Goal: Task Accomplishment & Management: Complete application form

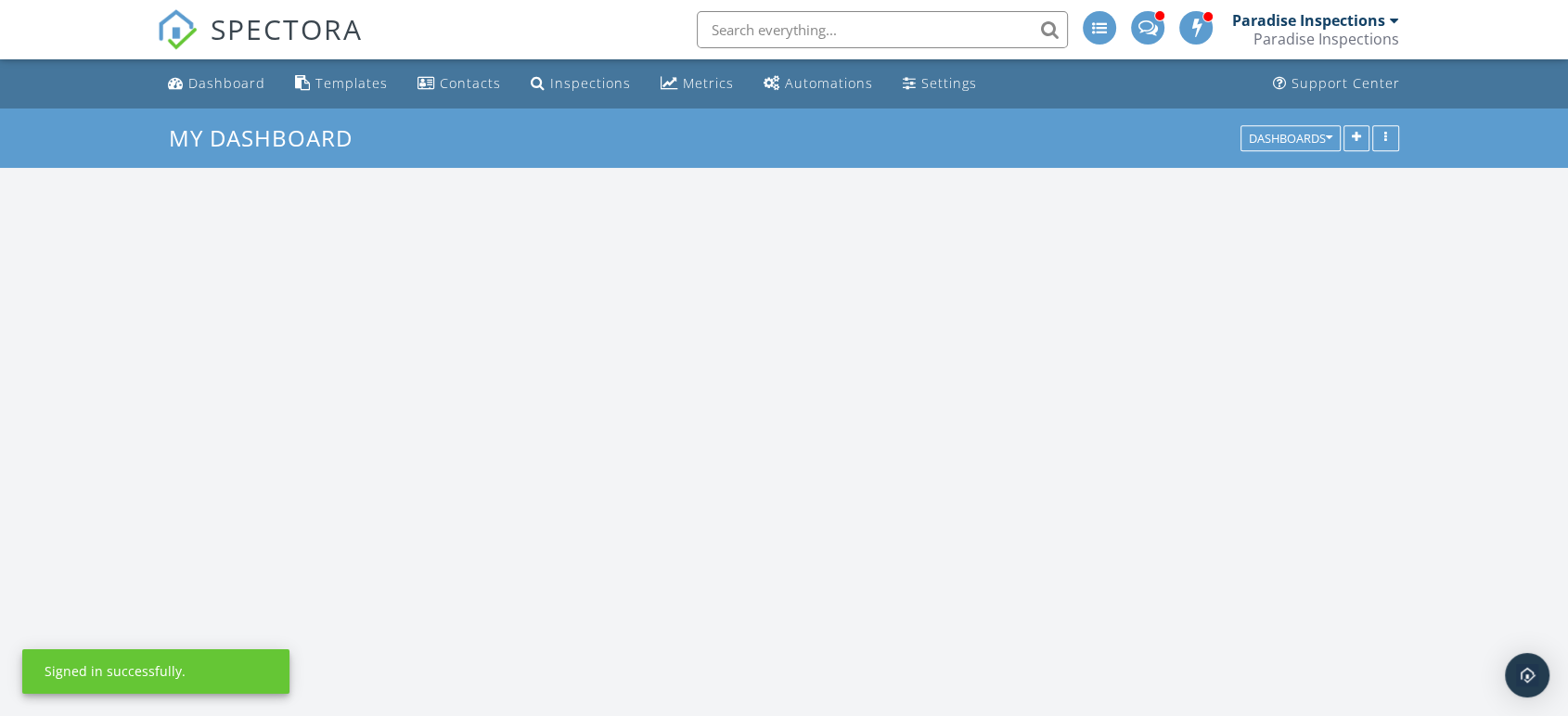
scroll to position [2835, 1600]
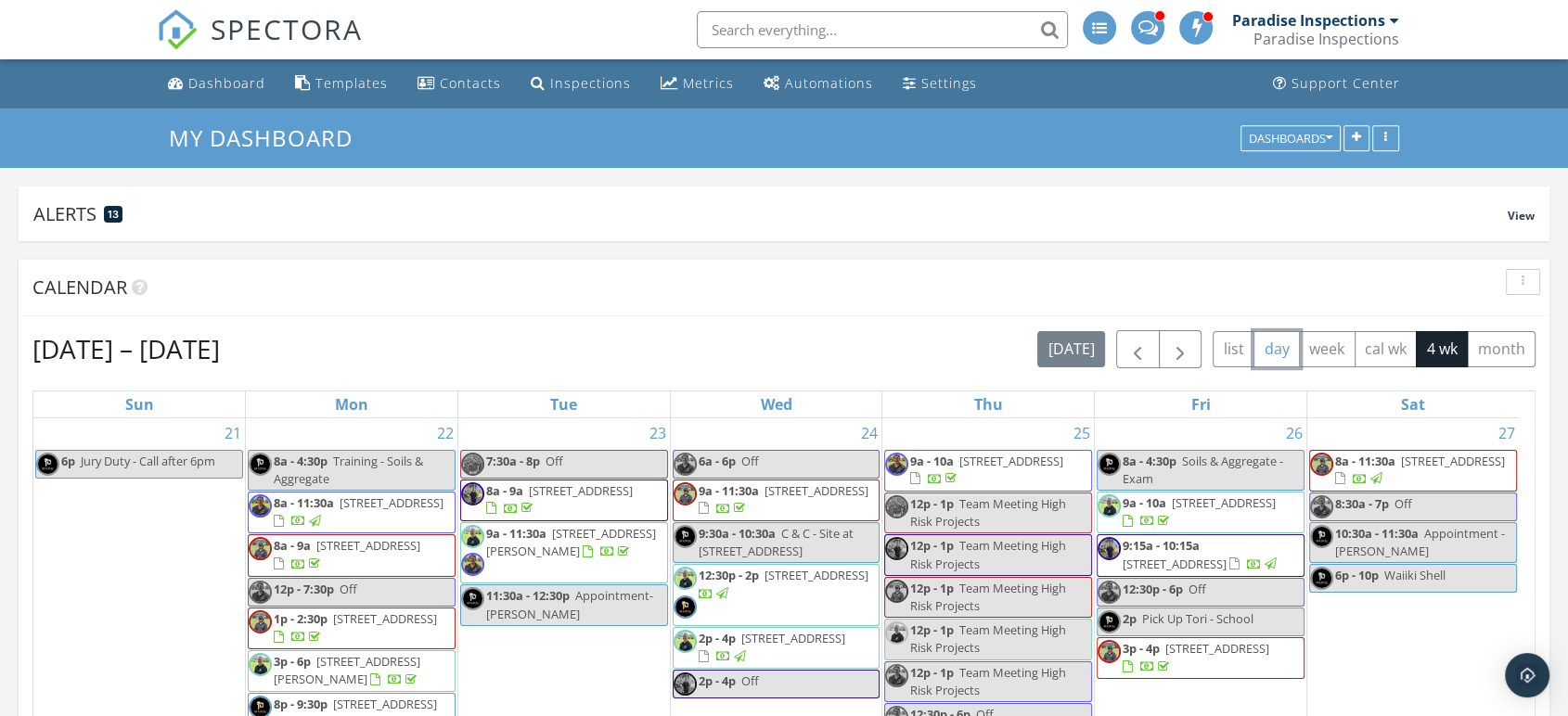
click at [1277, 365] on button "day" at bounding box center [1277, 350] width 47 height 36
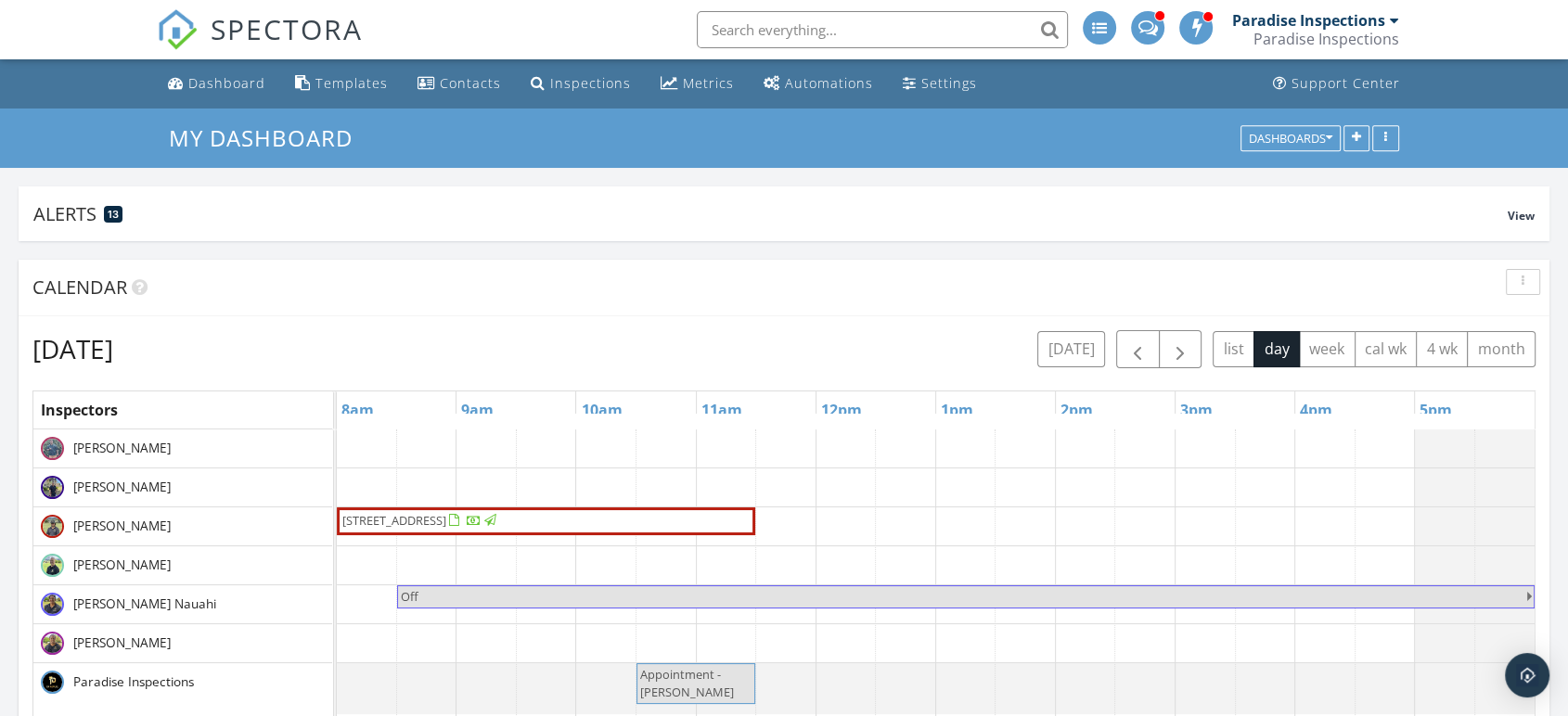
click at [790, 34] on input "text" at bounding box center [882, 30] width 371 height 37
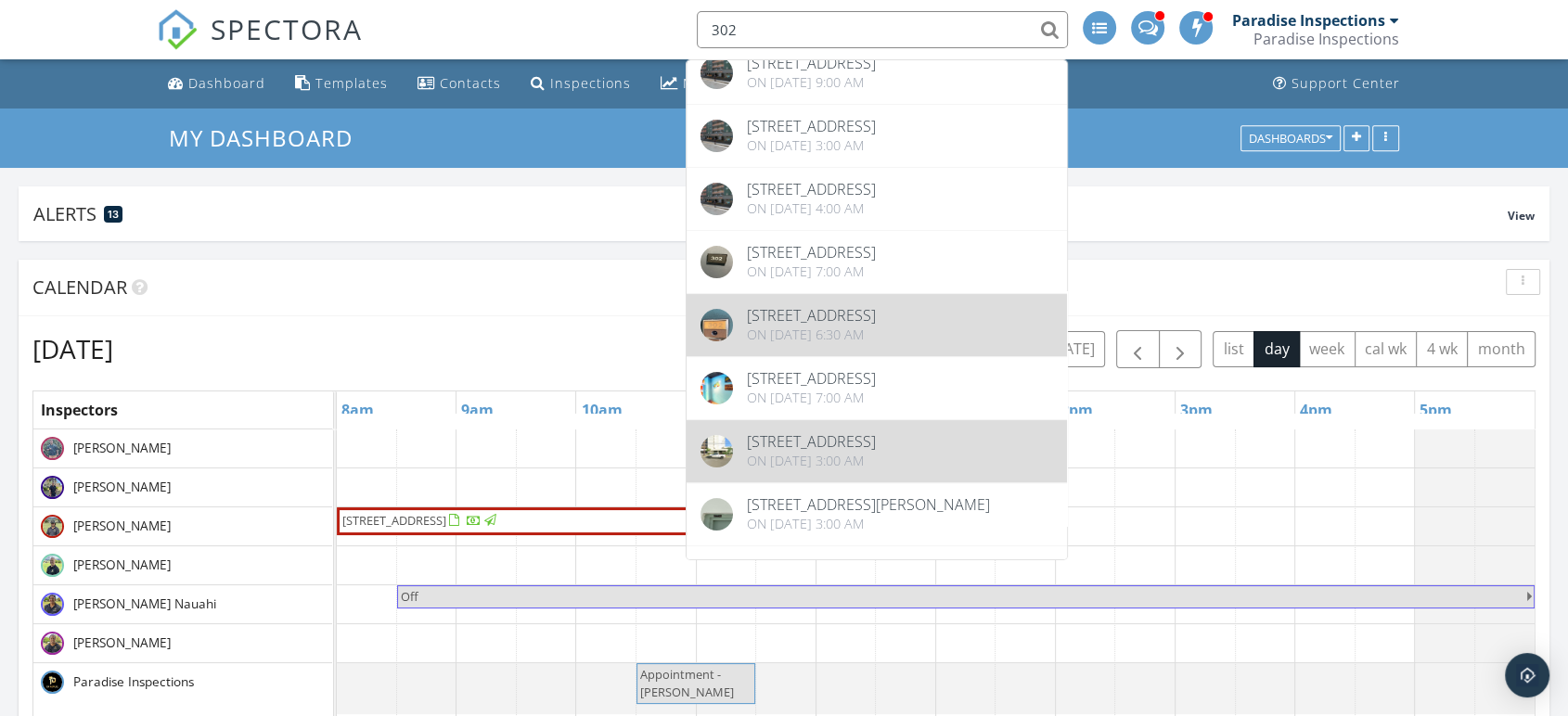
scroll to position [309, 0]
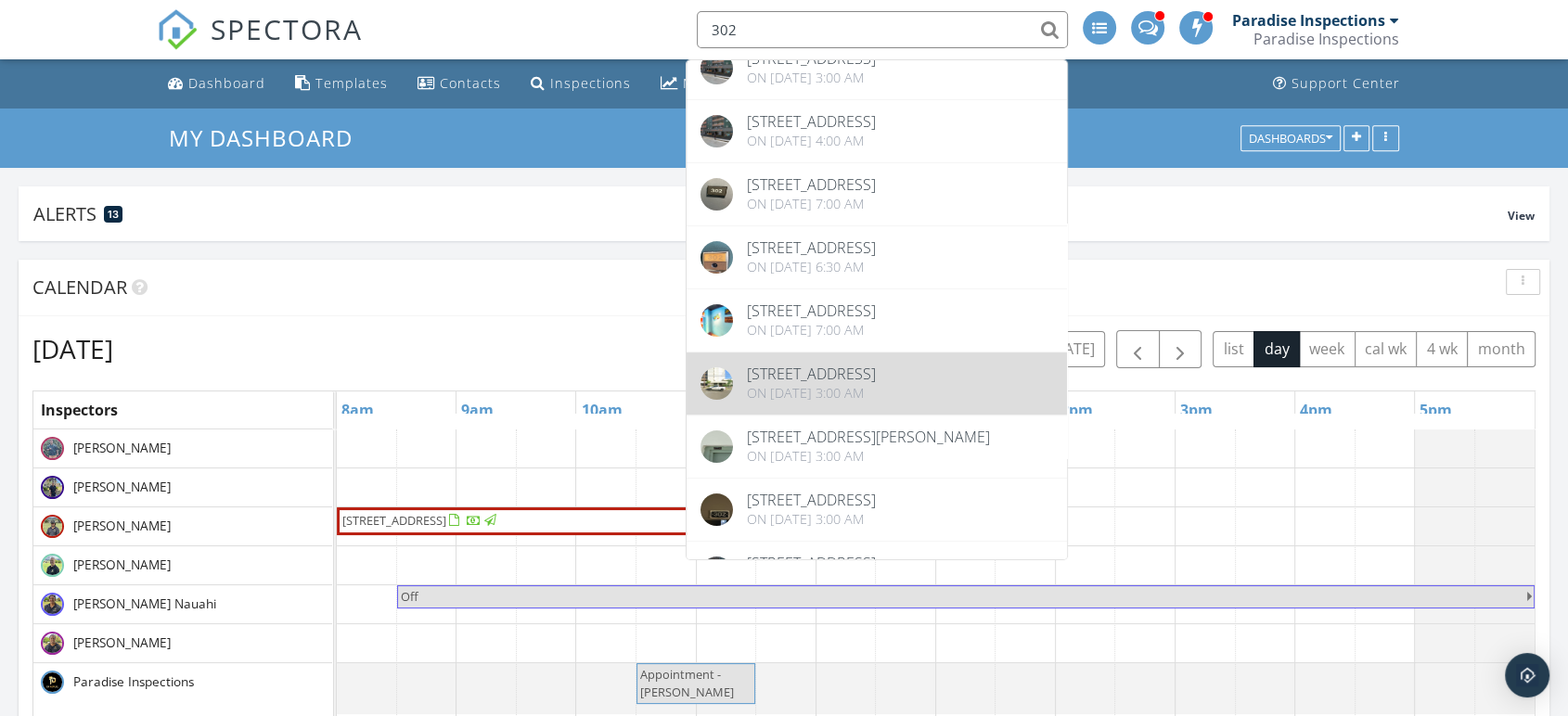
type input "302"
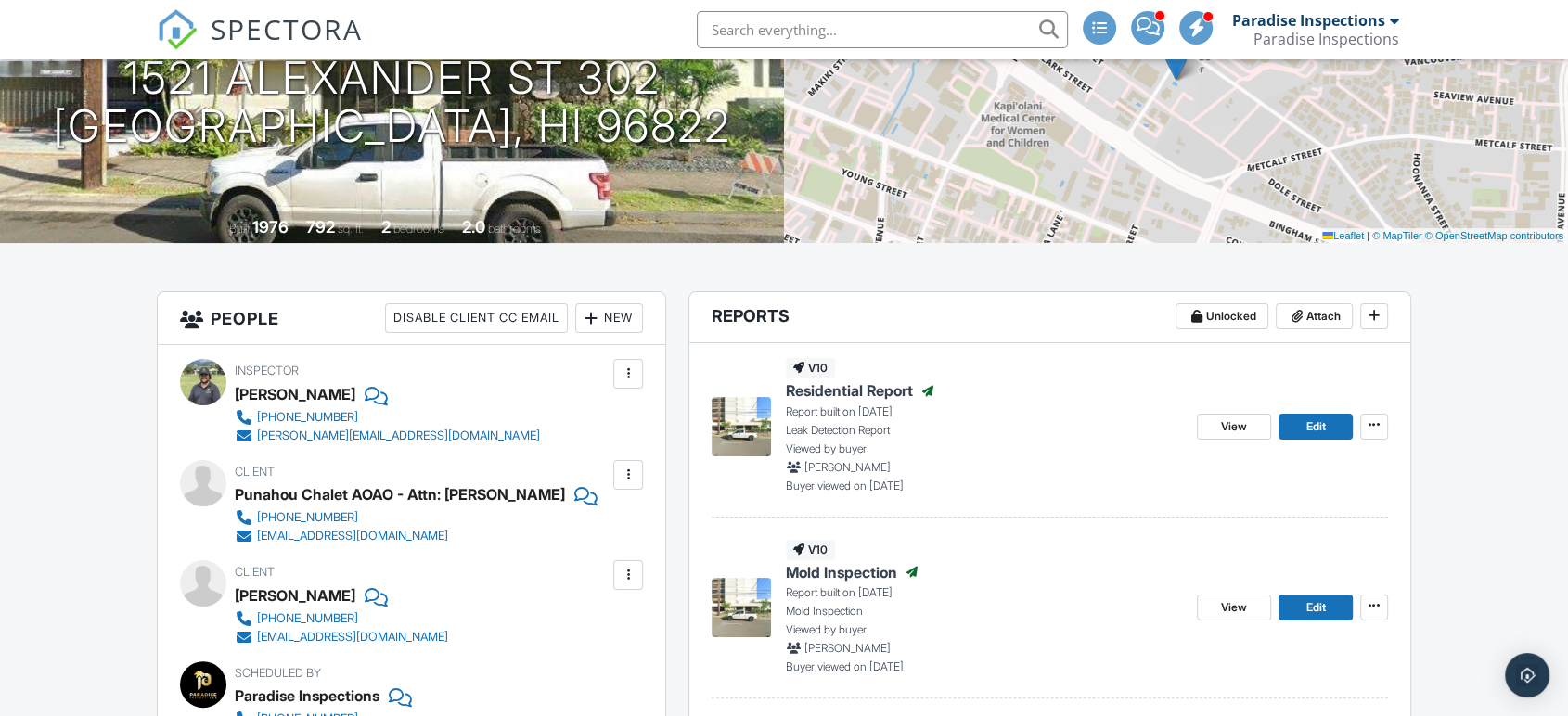
scroll to position [482, 0]
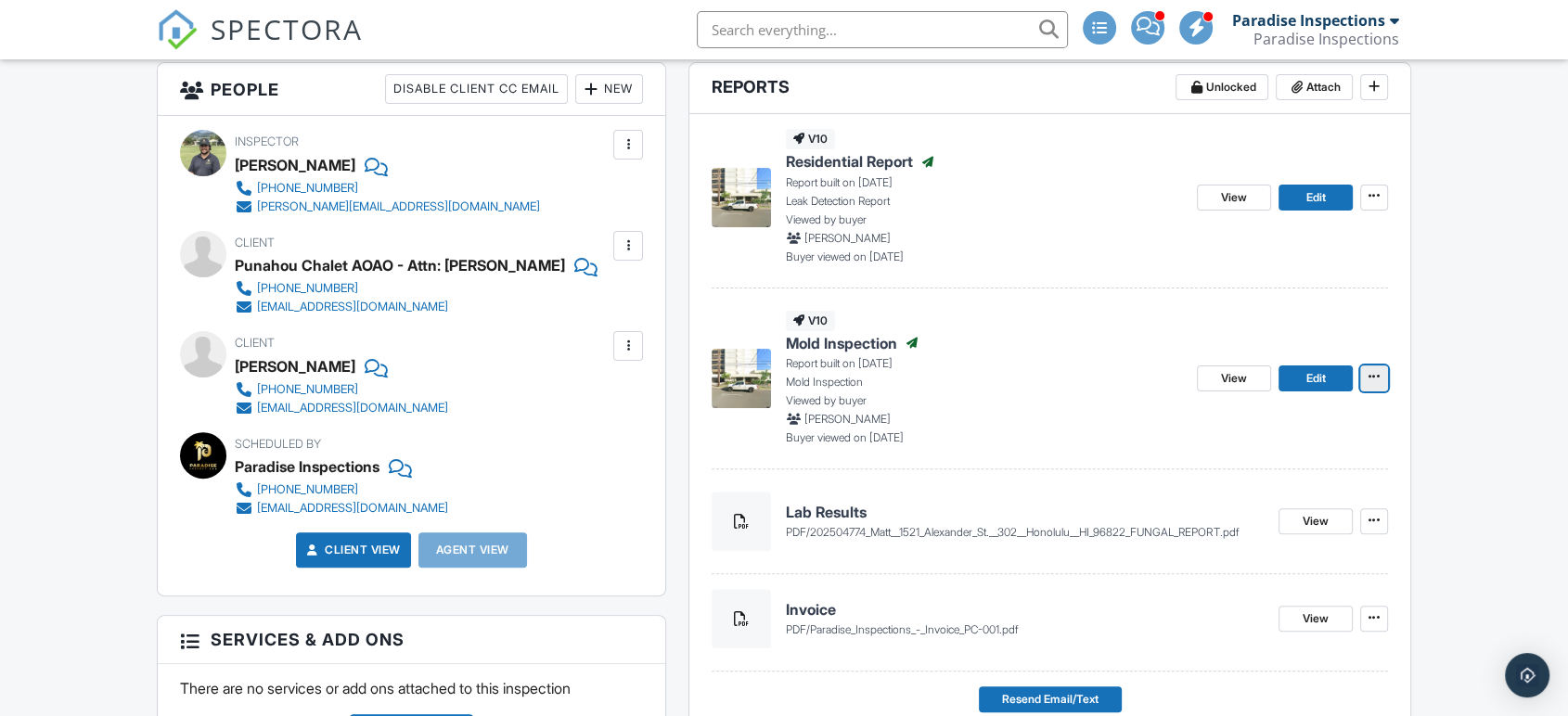
click at [1376, 371] on icon at bounding box center [1374, 377] width 11 height 13
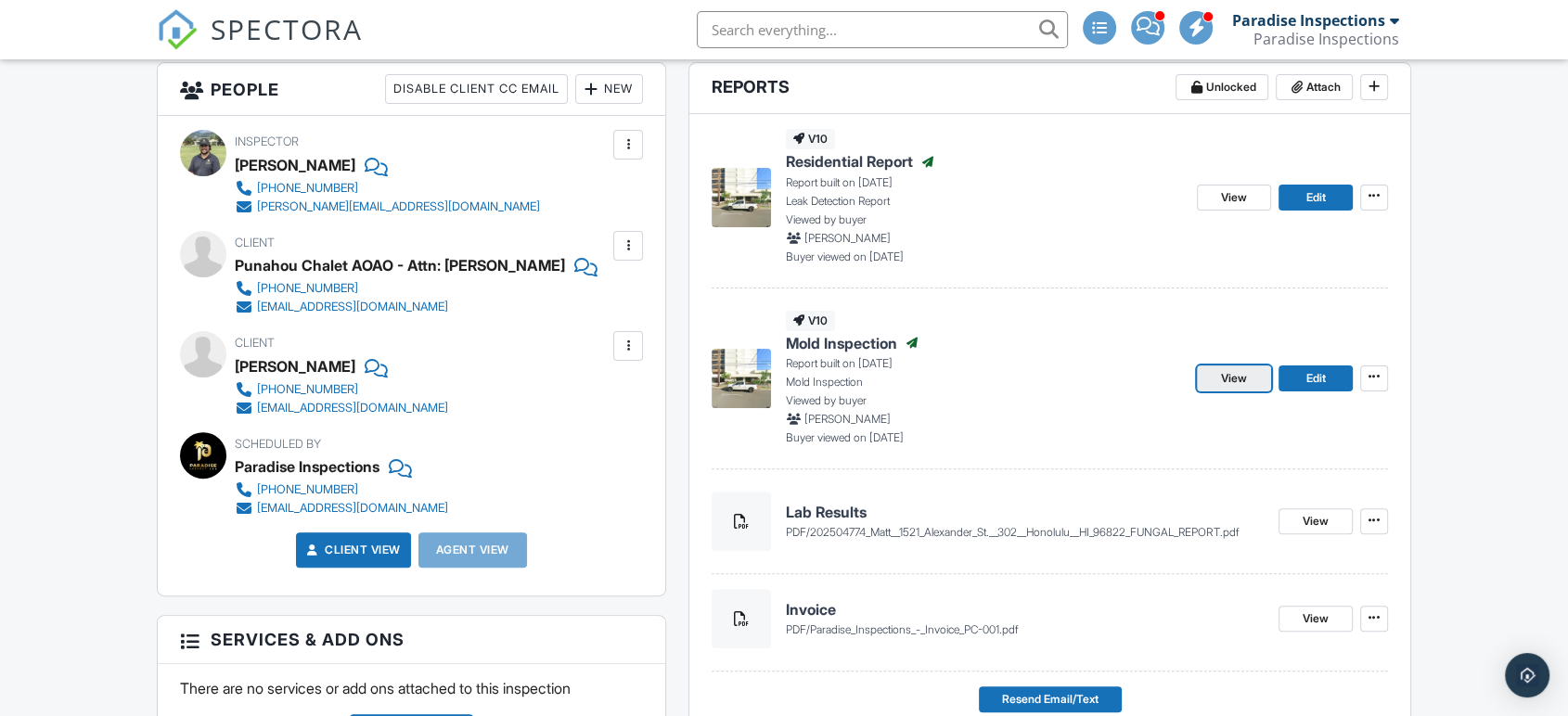
click at [1205, 376] on link "View" at bounding box center [1234, 378] width 75 height 26
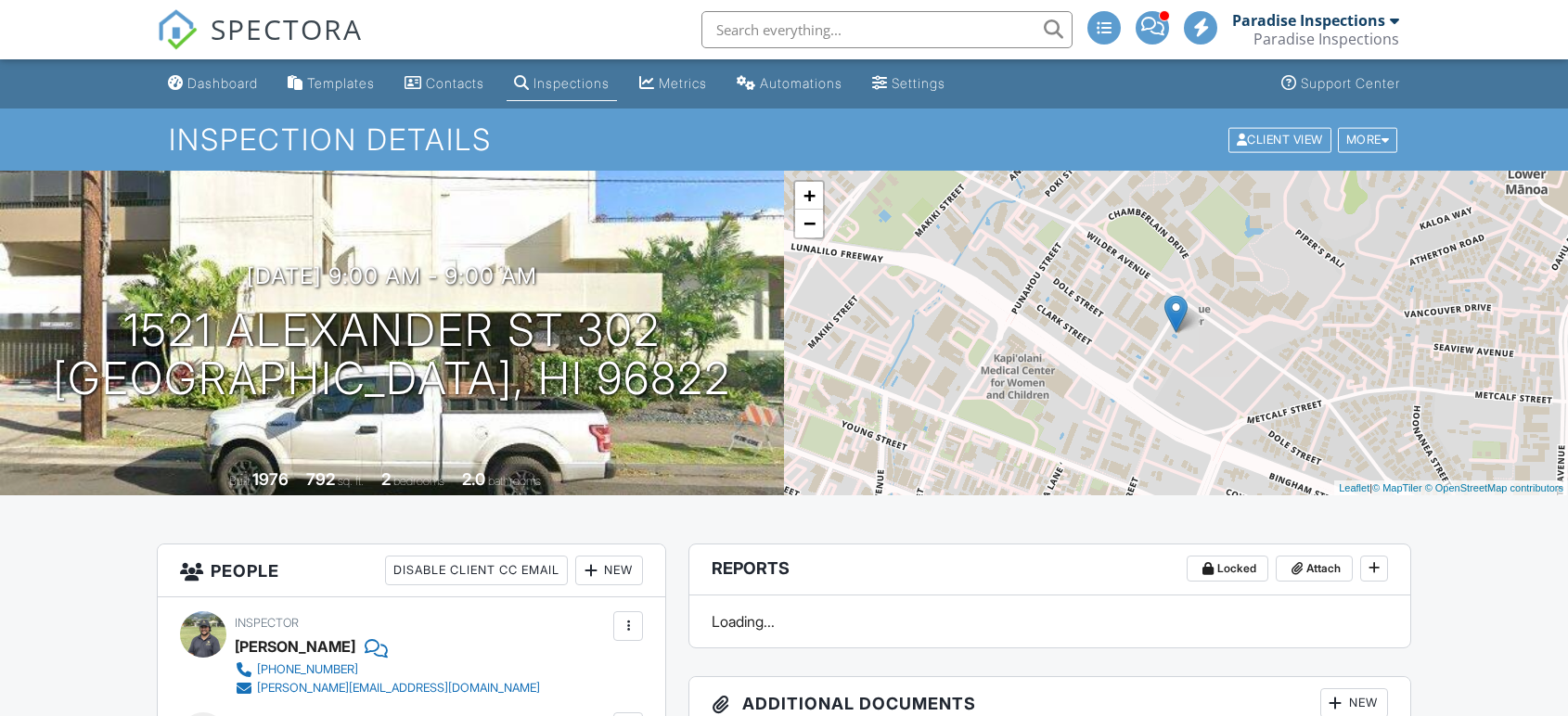
scroll to position [482, 0]
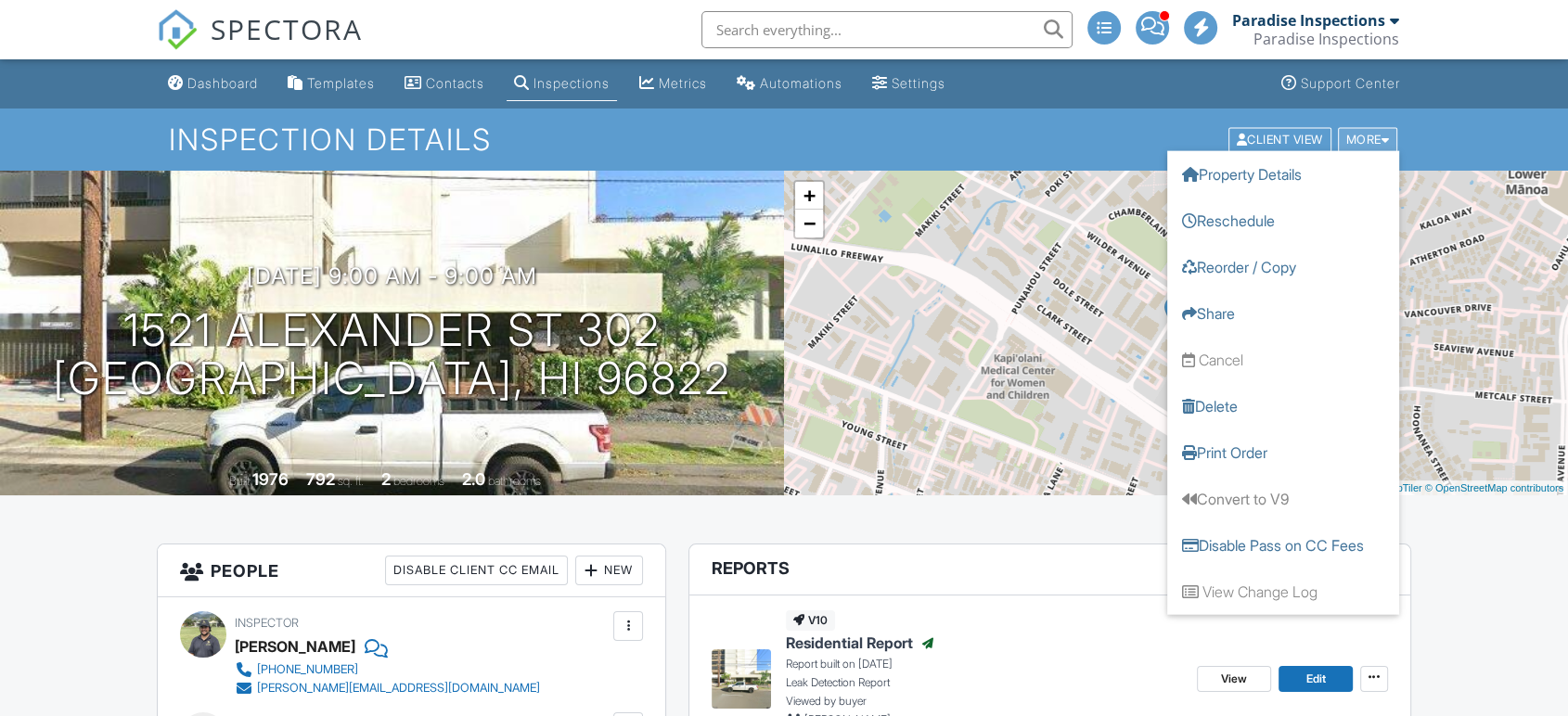
scroll to position [0, 0]
drag, startPoint x: 1500, startPoint y: 588, endPoint x: 1372, endPoint y: 548, distance: 134.1
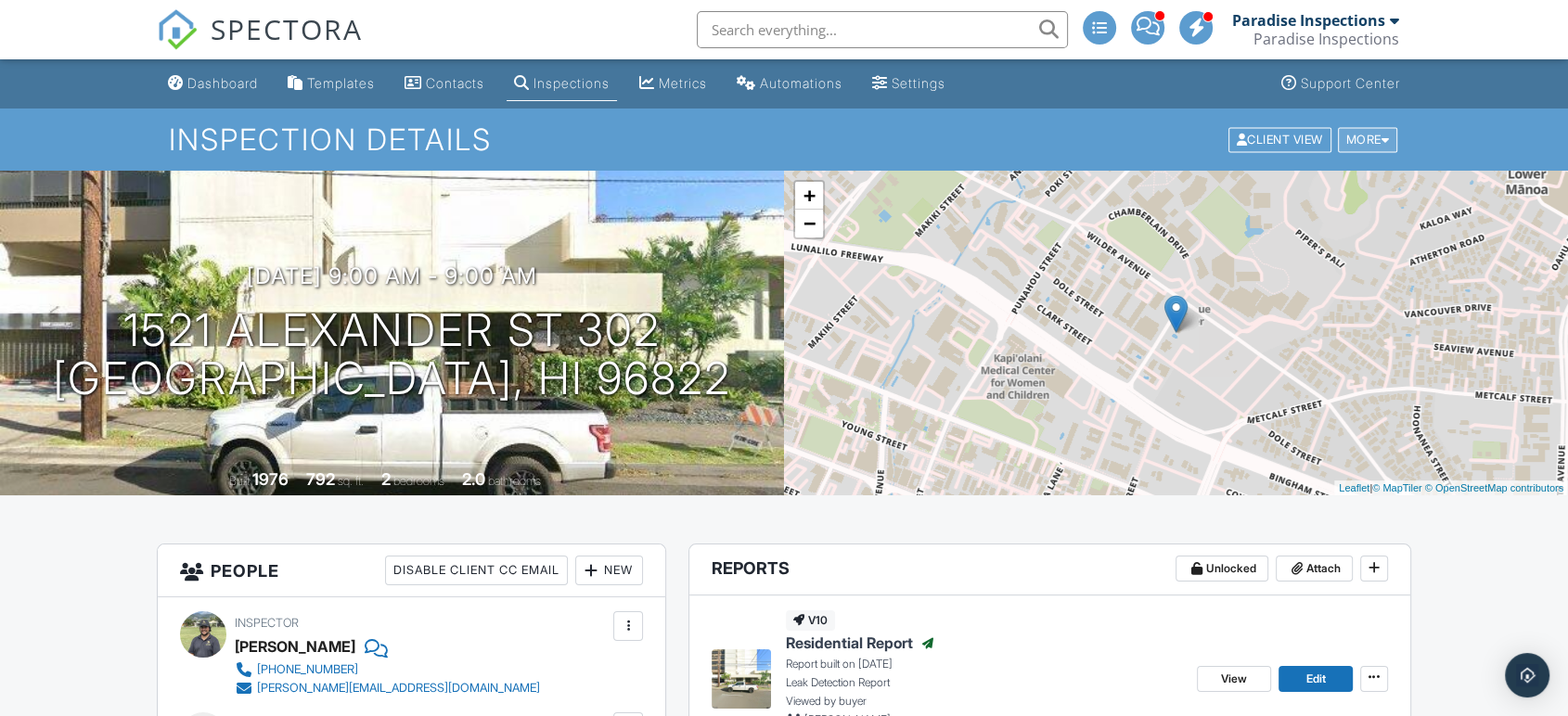
click at [1373, 130] on div "More" at bounding box center [1367, 140] width 60 height 25
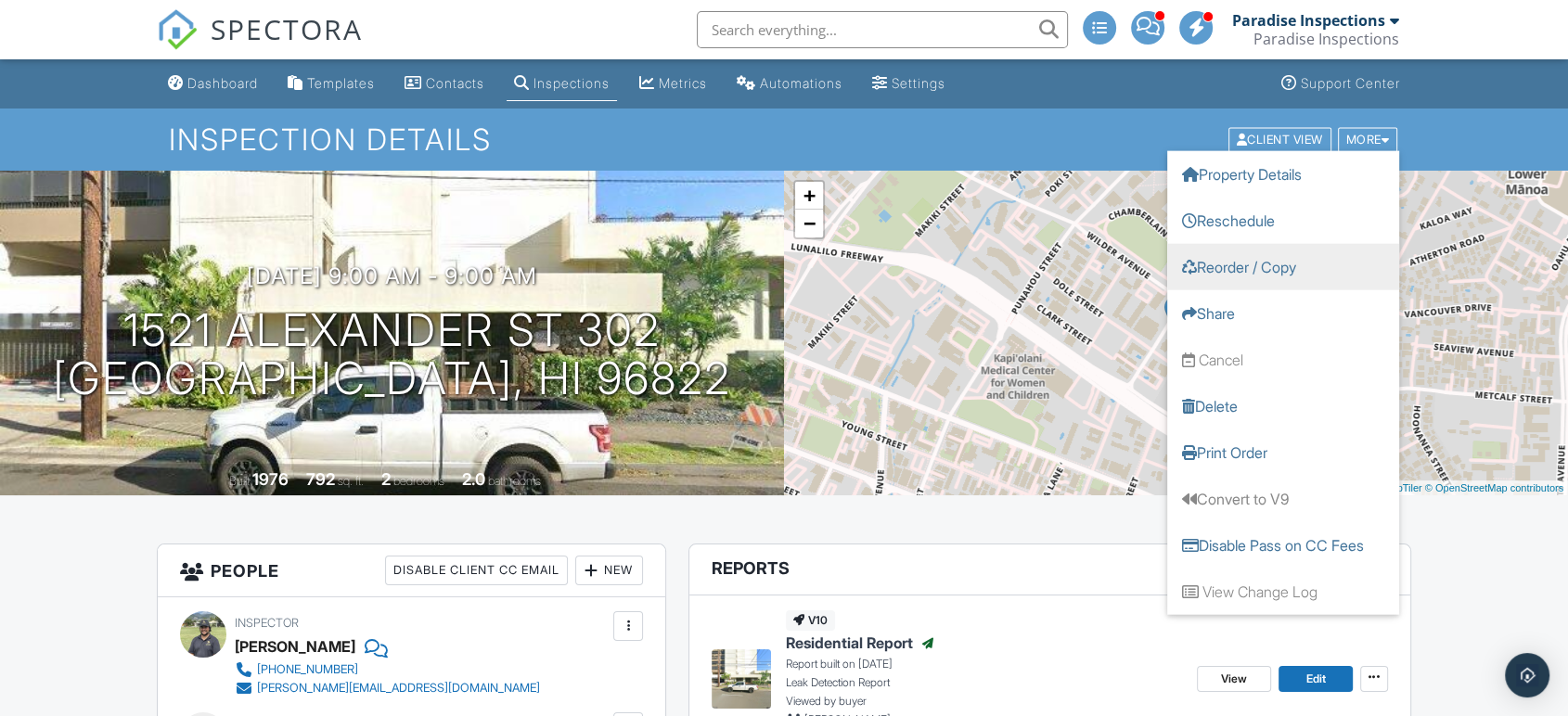
click at [1329, 254] on link "Reorder / Copy" at bounding box center [1282, 266] width 232 height 47
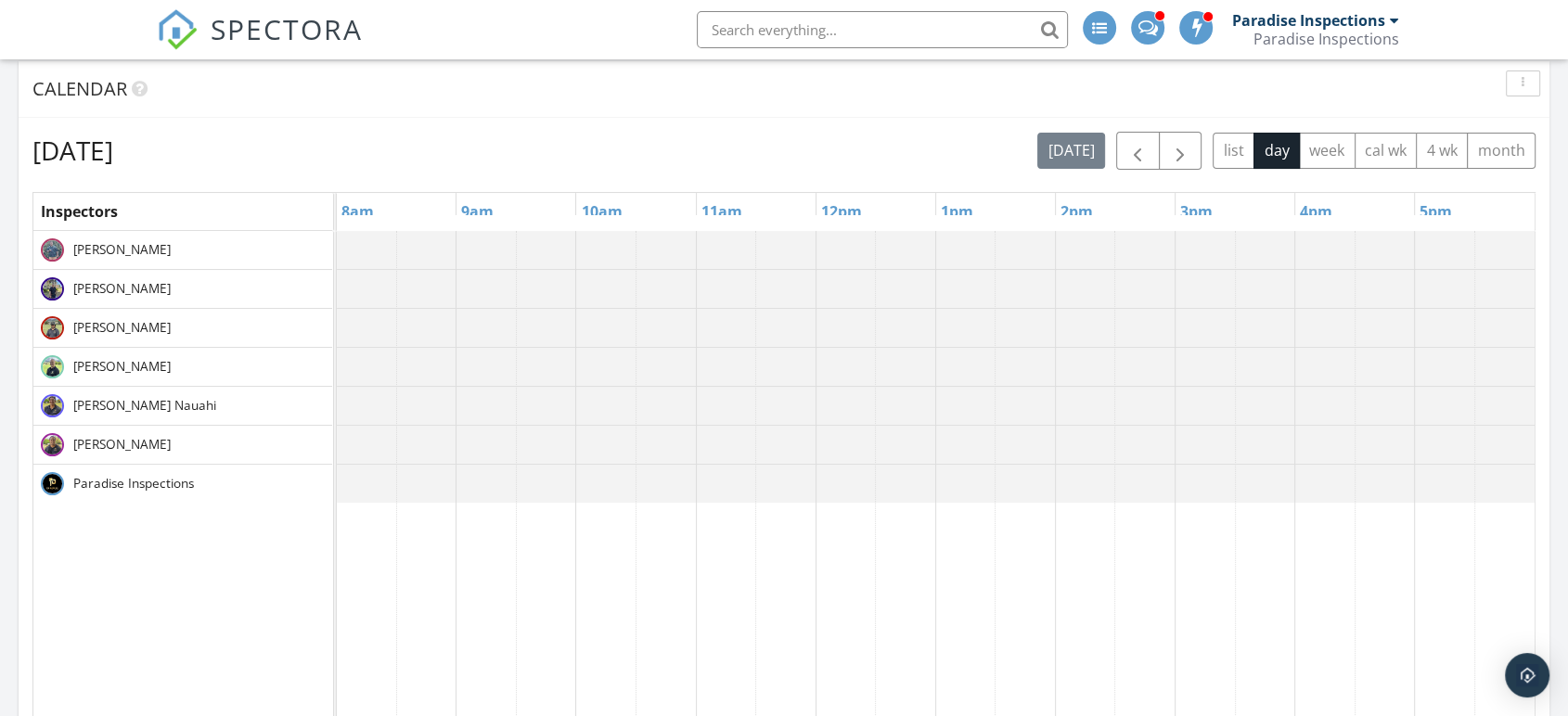
scroll to position [206, 0]
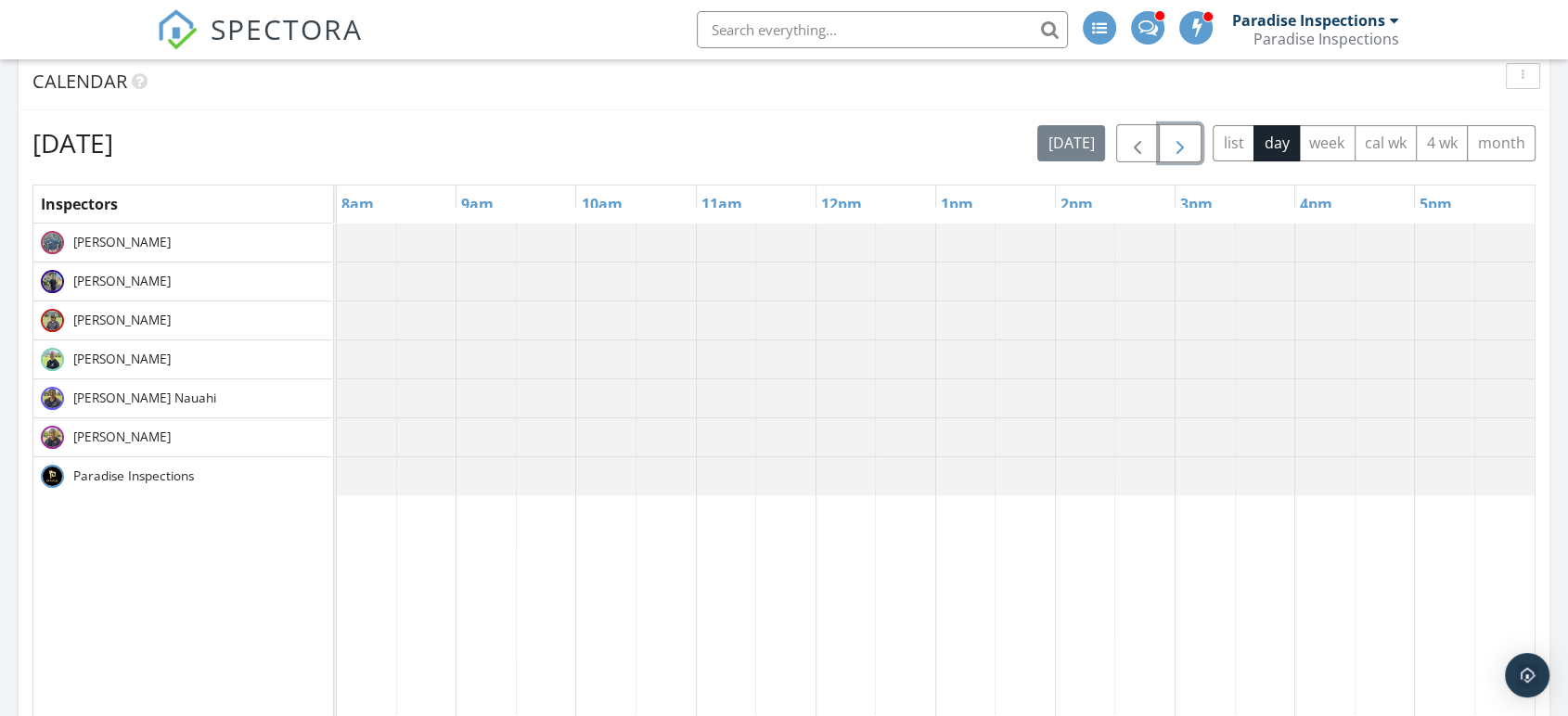
click at [1191, 155] on span "button" at bounding box center [1179, 143] width 22 height 22
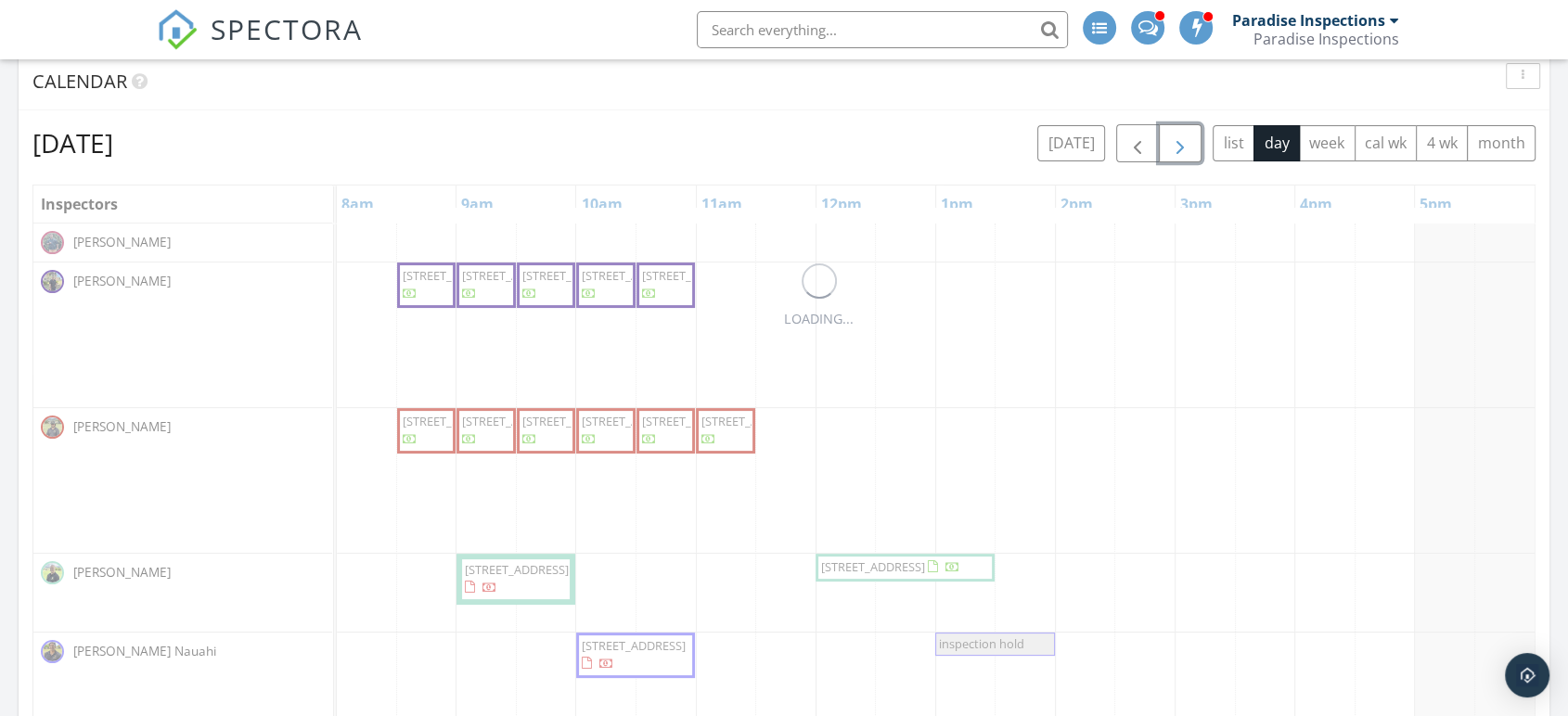
click at [1184, 153] on span "button" at bounding box center [1179, 143] width 22 height 22
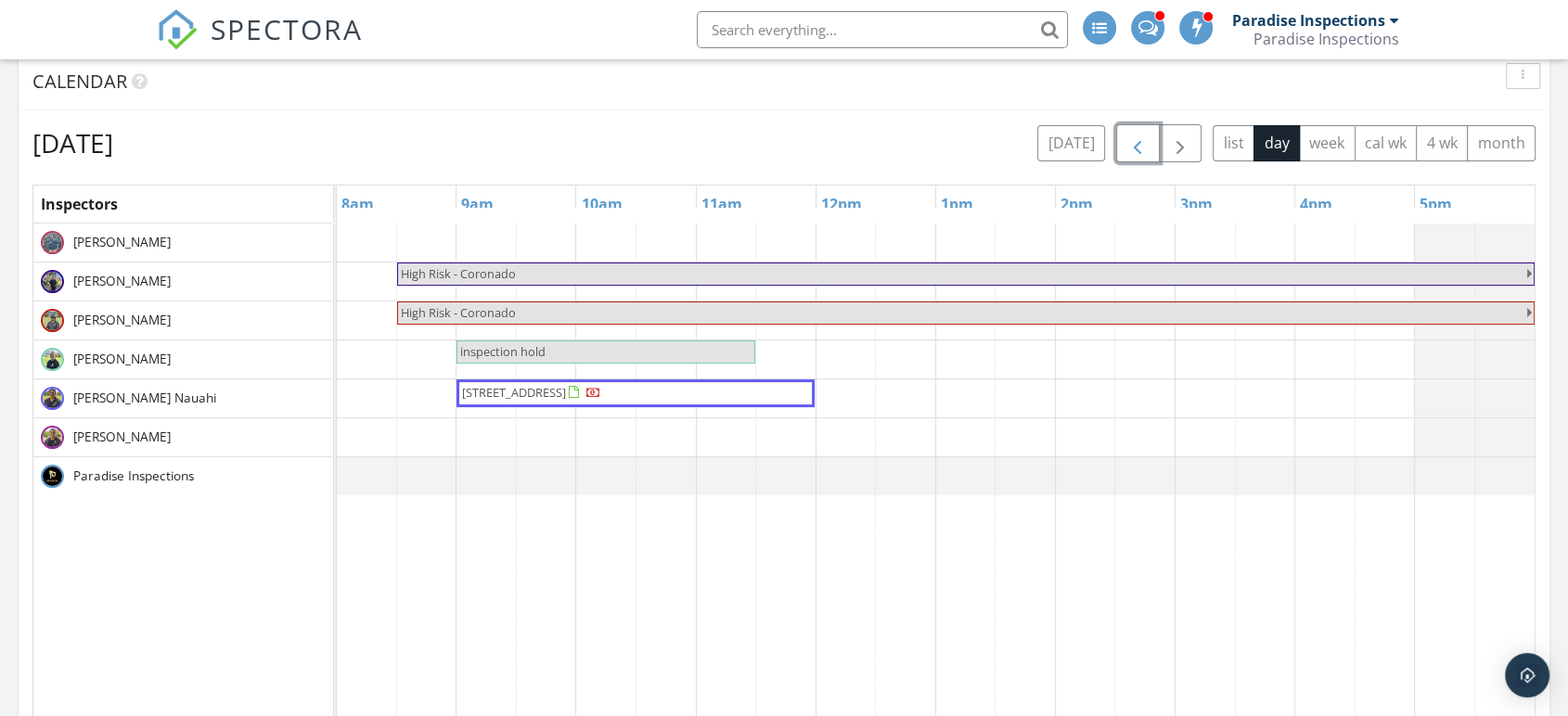
click at [1127, 142] on span "button" at bounding box center [1137, 143] width 22 height 22
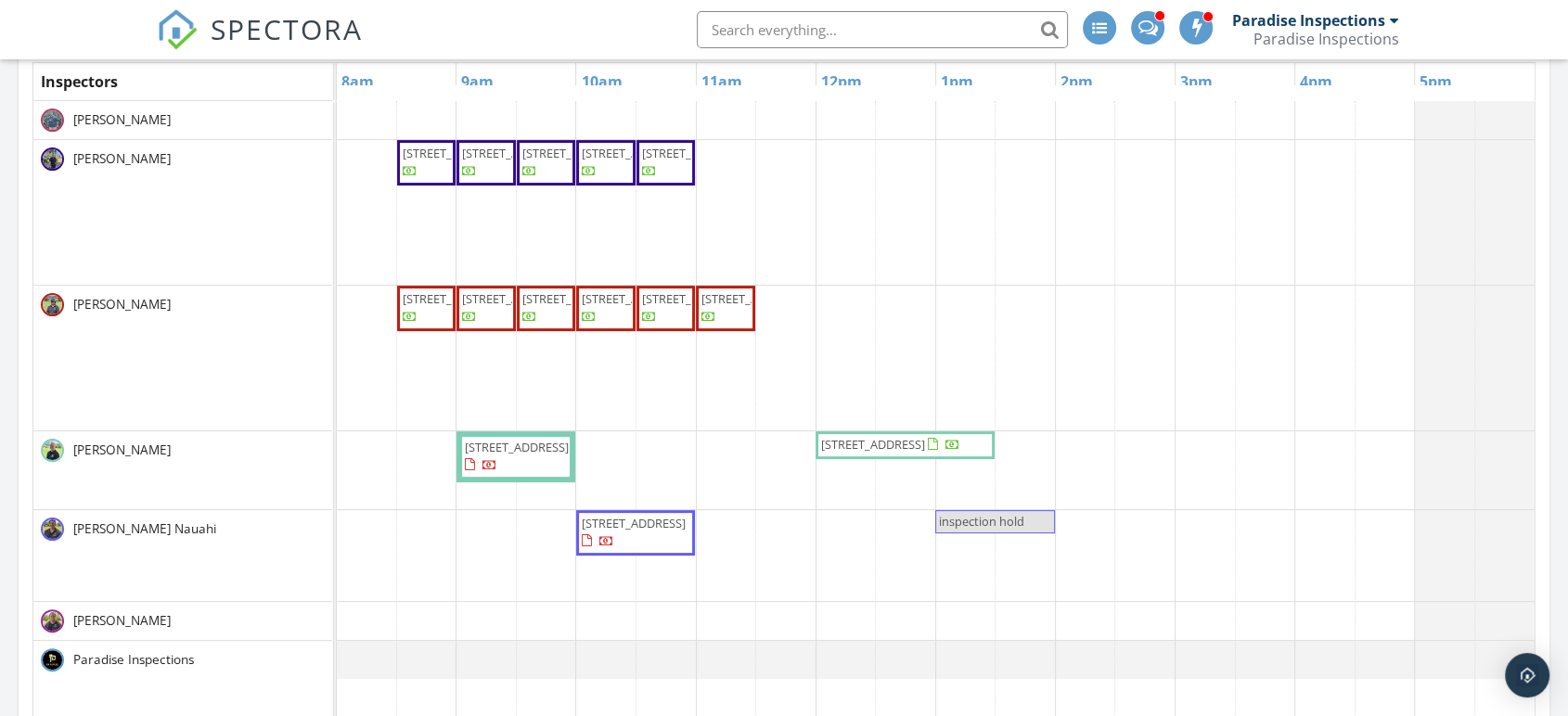
scroll to position [103, 0]
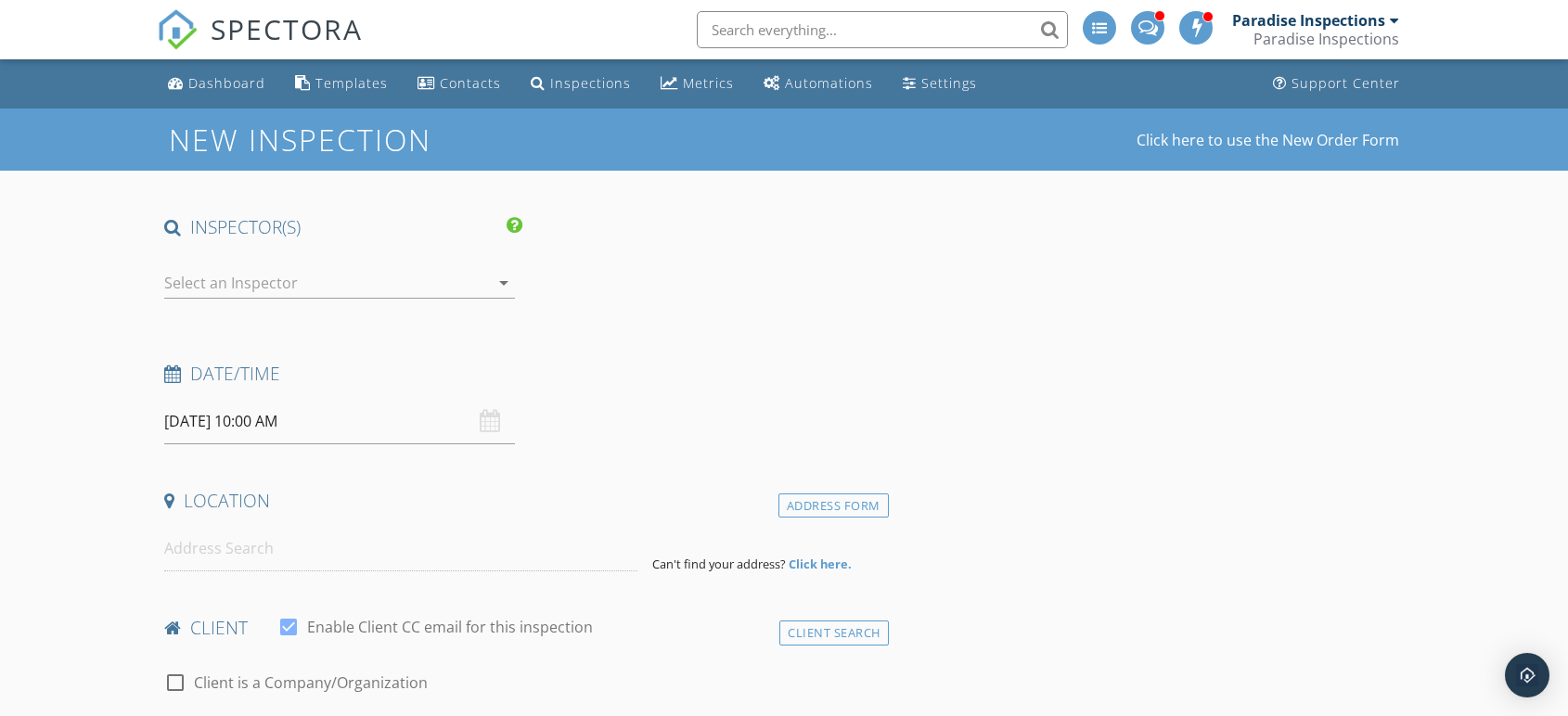
type input "Punahou Chalet AOAO - Attn: [PERSON_NAME]"
type input "aoaopunahouchalet@gmail.com"
type input "808-798-2257"
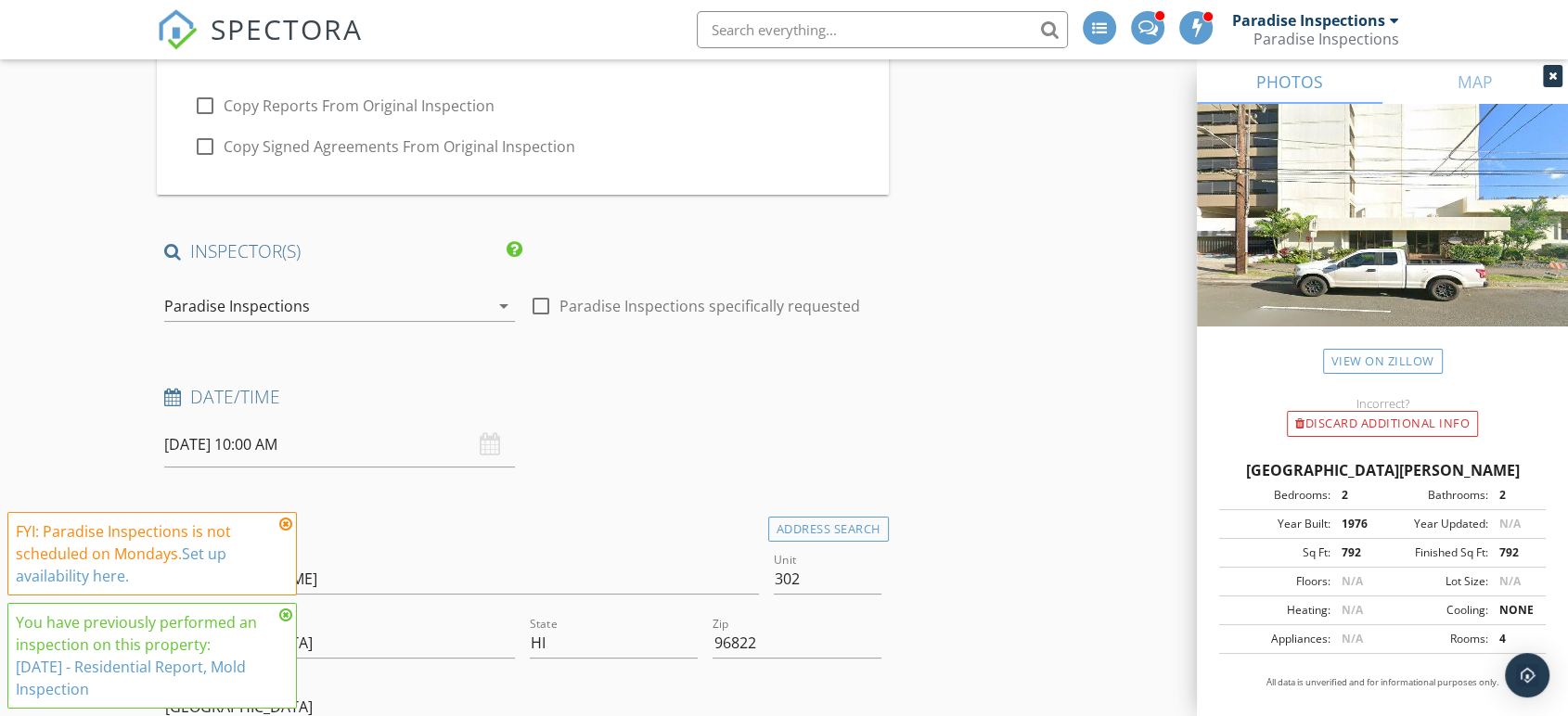
scroll to position [206, 0]
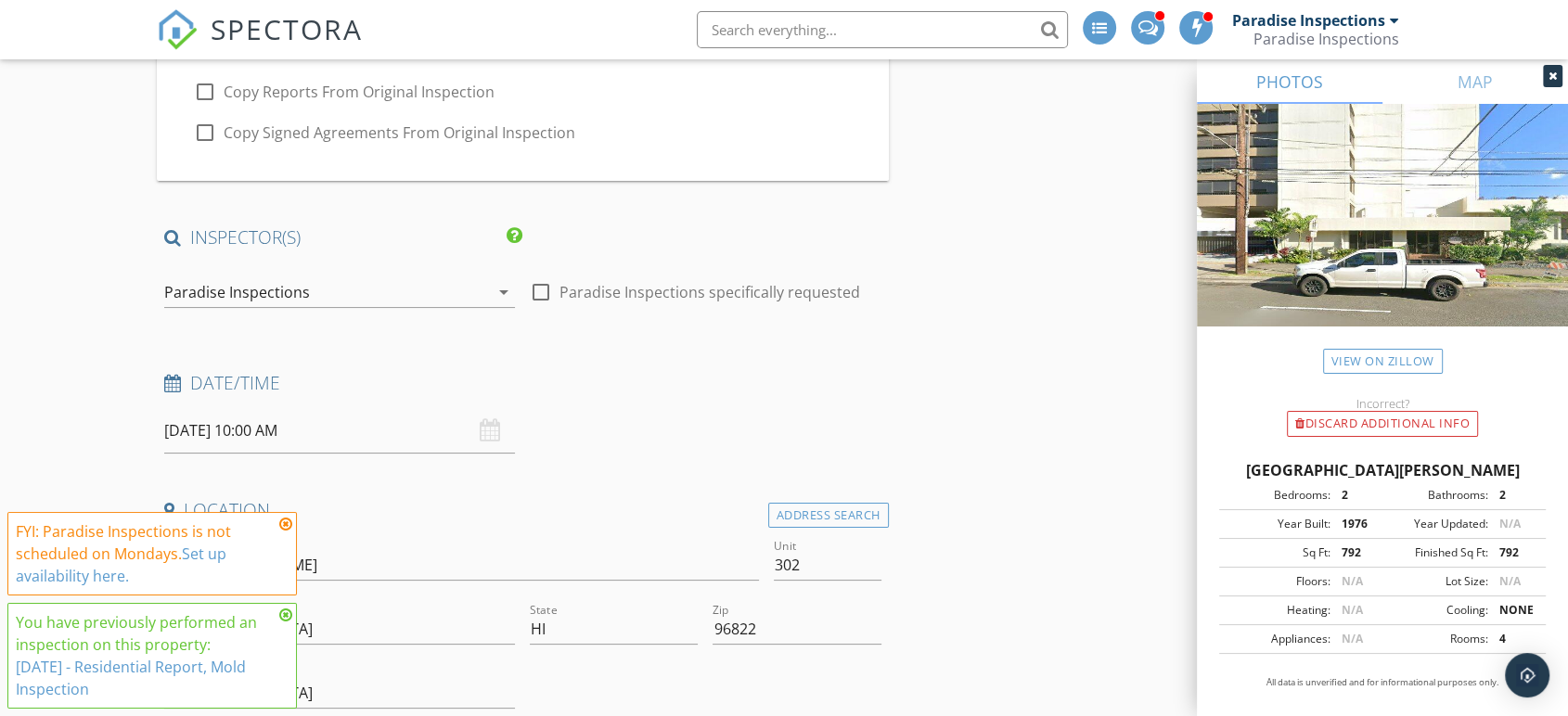
drag, startPoint x: 419, startPoint y: 316, endPoint x: 425, endPoint y: 299, distance: 18.0
click at [419, 315] on div at bounding box center [339, 321] width 351 height 11
click at [434, 287] on div "Paradise Inspections" at bounding box center [327, 292] width 325 height 30
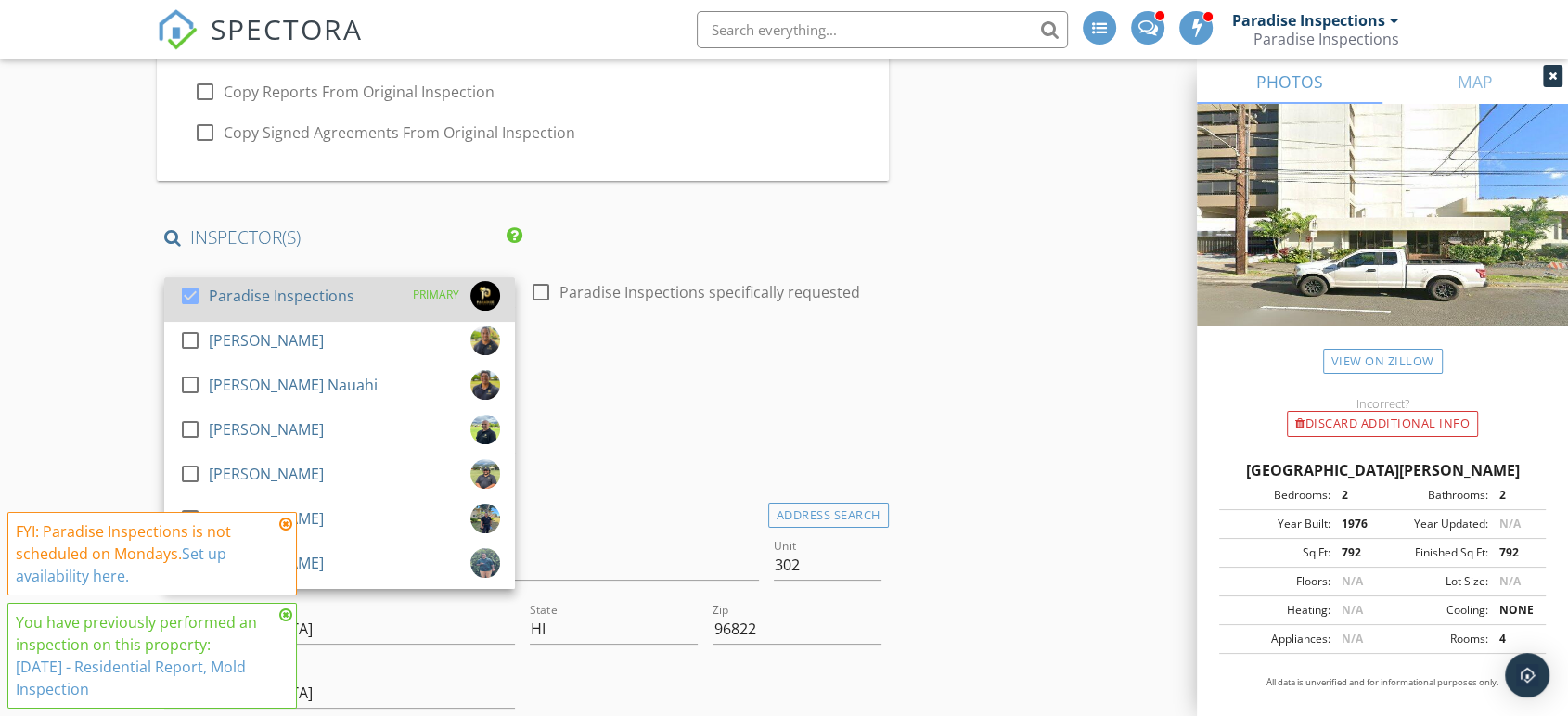
click at [333, 295] on div "Paradise Inspections" at bounding box center [281, 295] width 145 height 30
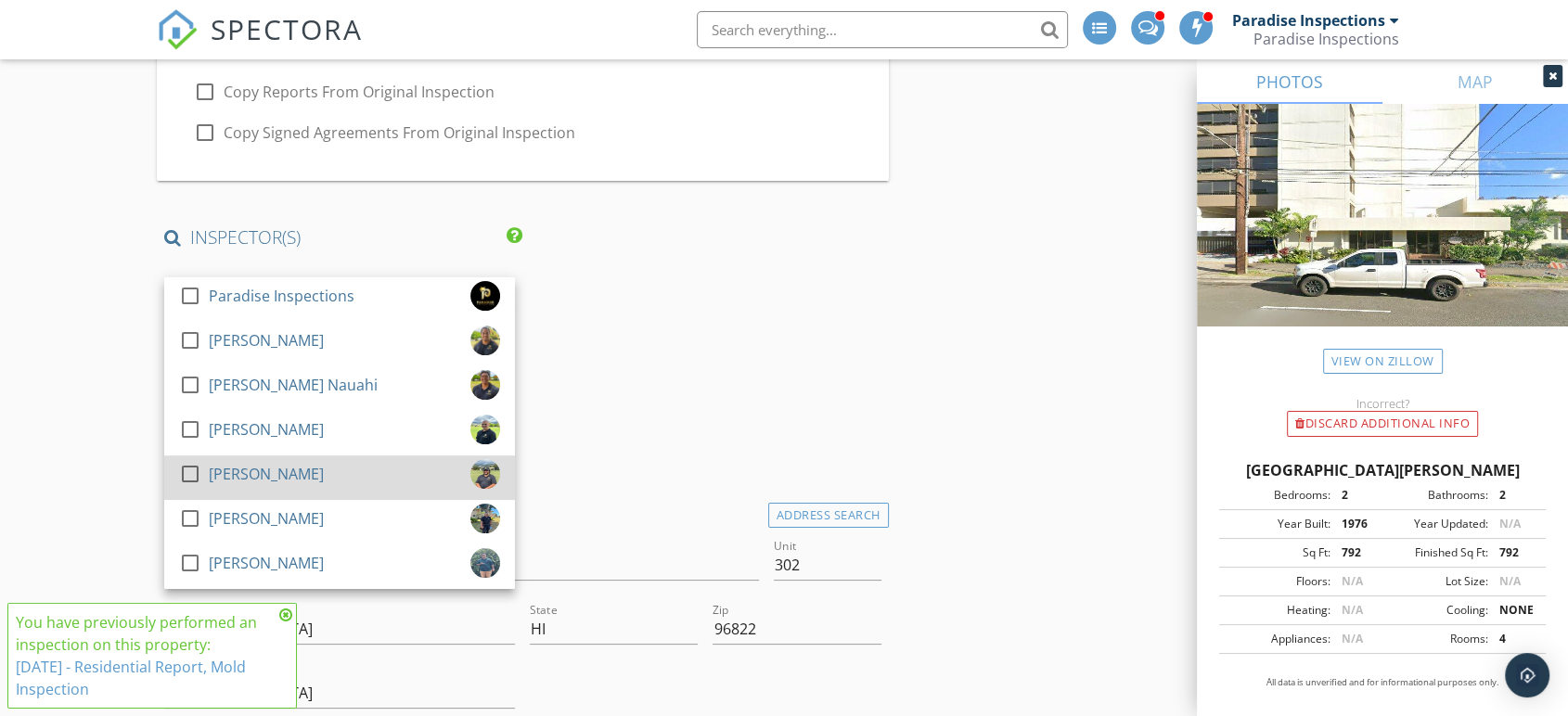
click at [325, 468] on div "check_box_outline_blank Tim Benito" at bounding box center [339, 478] width 321 height 37
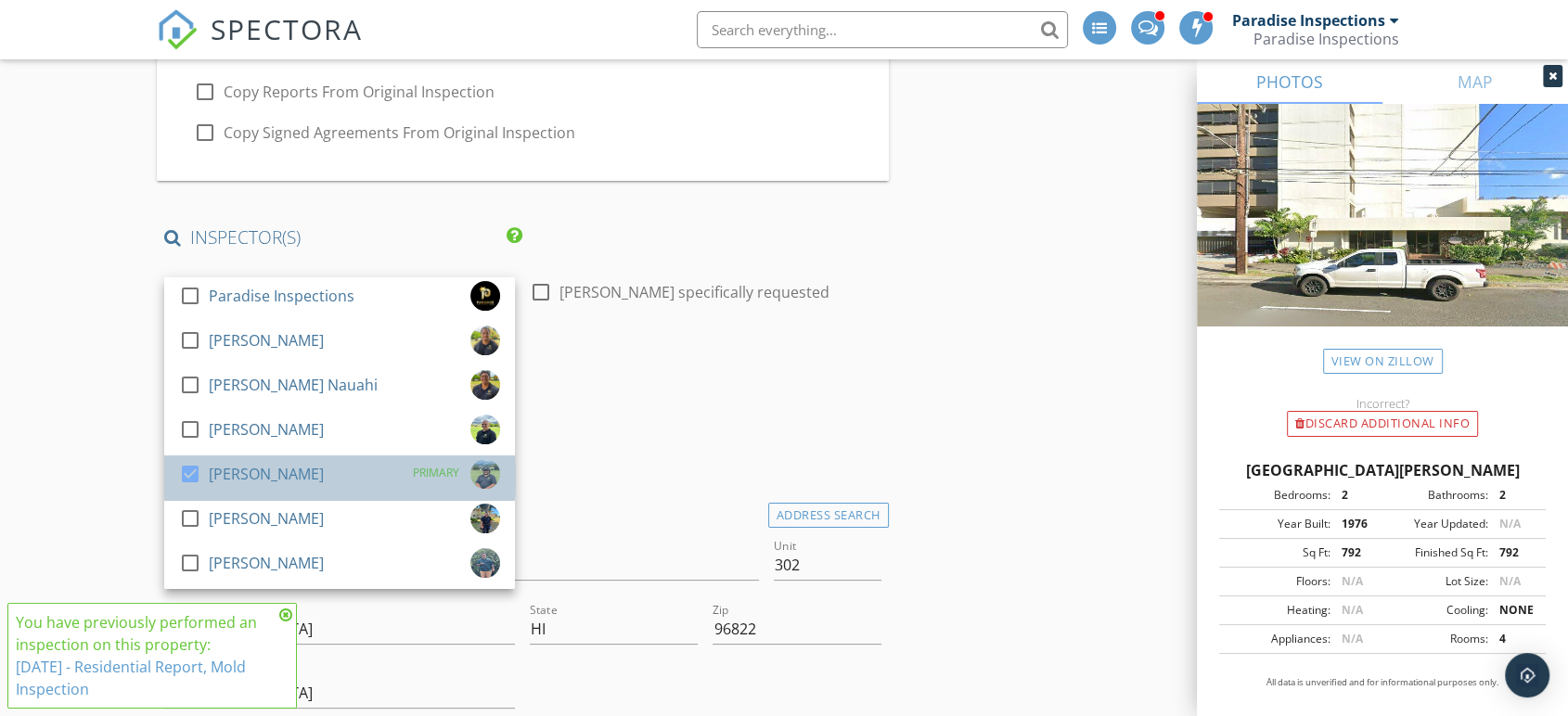
drag, startPoint x: 327, startPoint y: 466, endPoint x: 333, endPoint y: 415, distance: 51.4
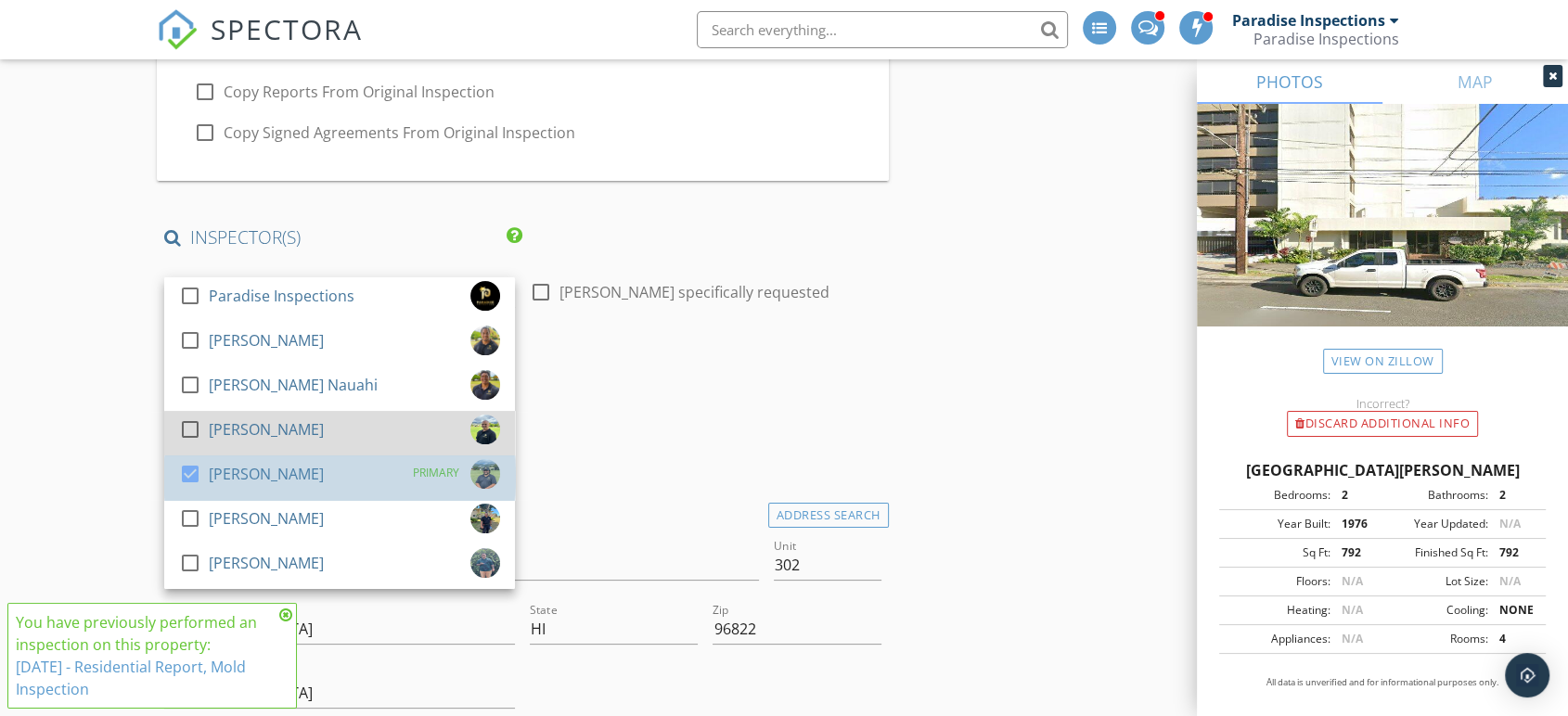
click at [331, 465] on div "check_box Tim Benito PRIMARY" at bounding box center [339, 478] width 321 height 37
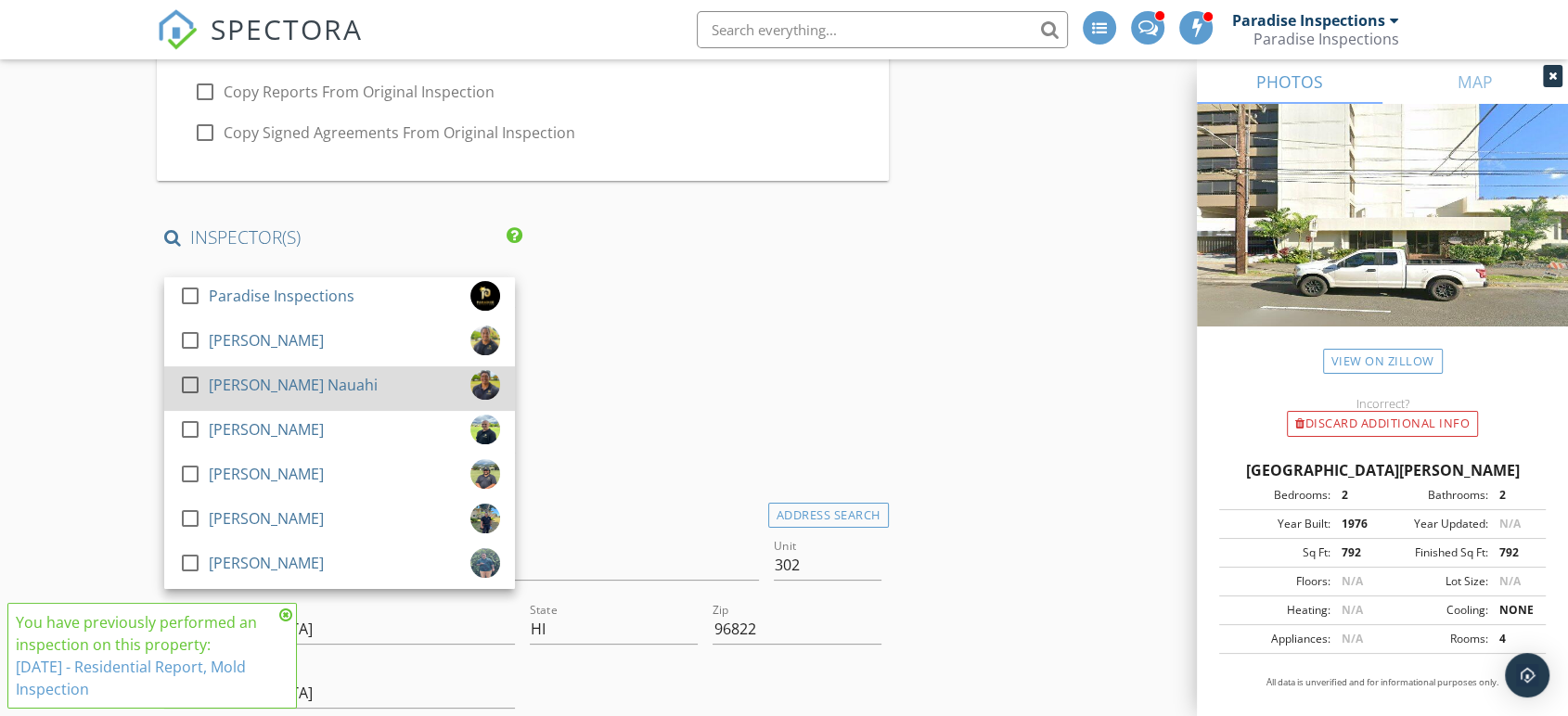
click at [329, 388] on div "check_box_outline_blank Kohl Nauahi" at bounding box center [339, 388] width 321 height 37
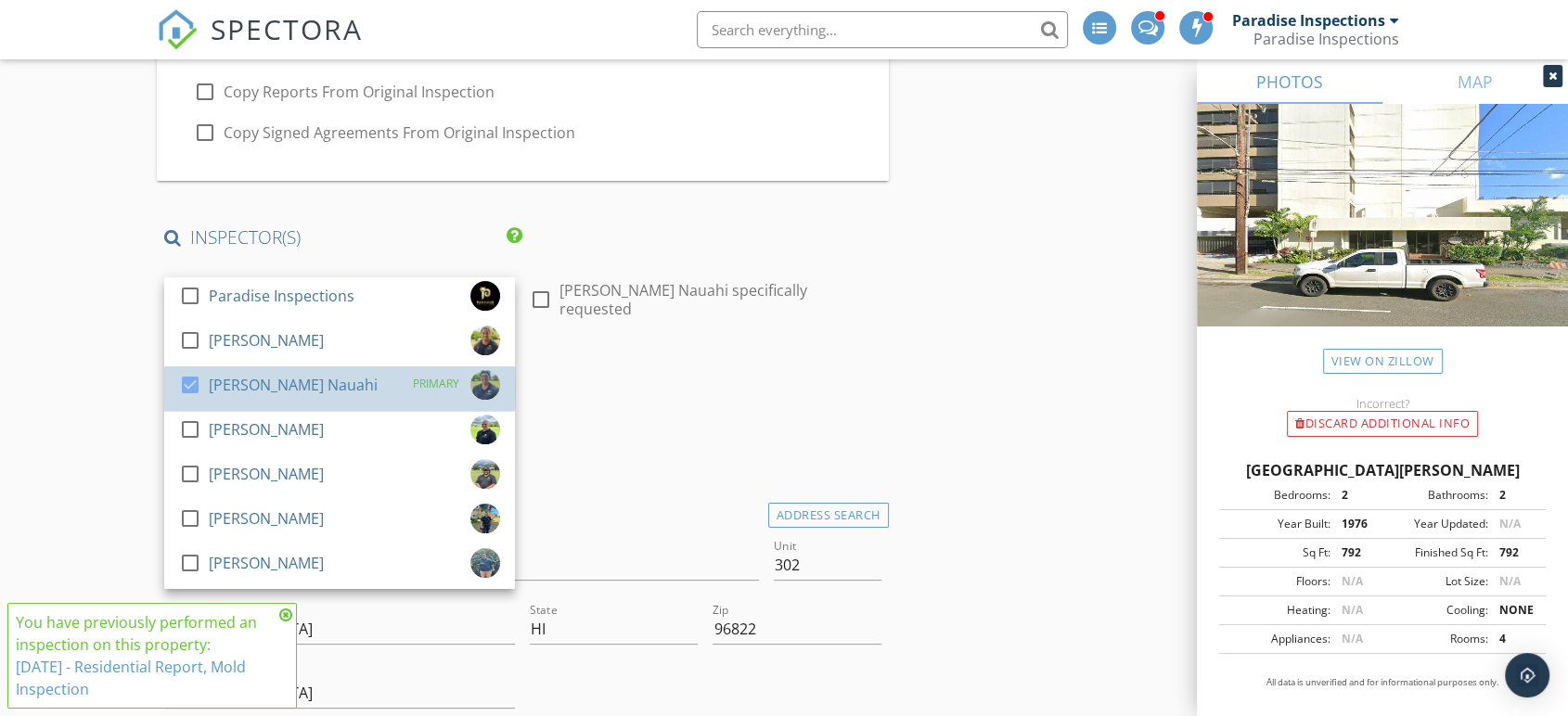
click at [619, 375] on h4 "Date/Time" at bounding box center [523, 382] width 717 height 24
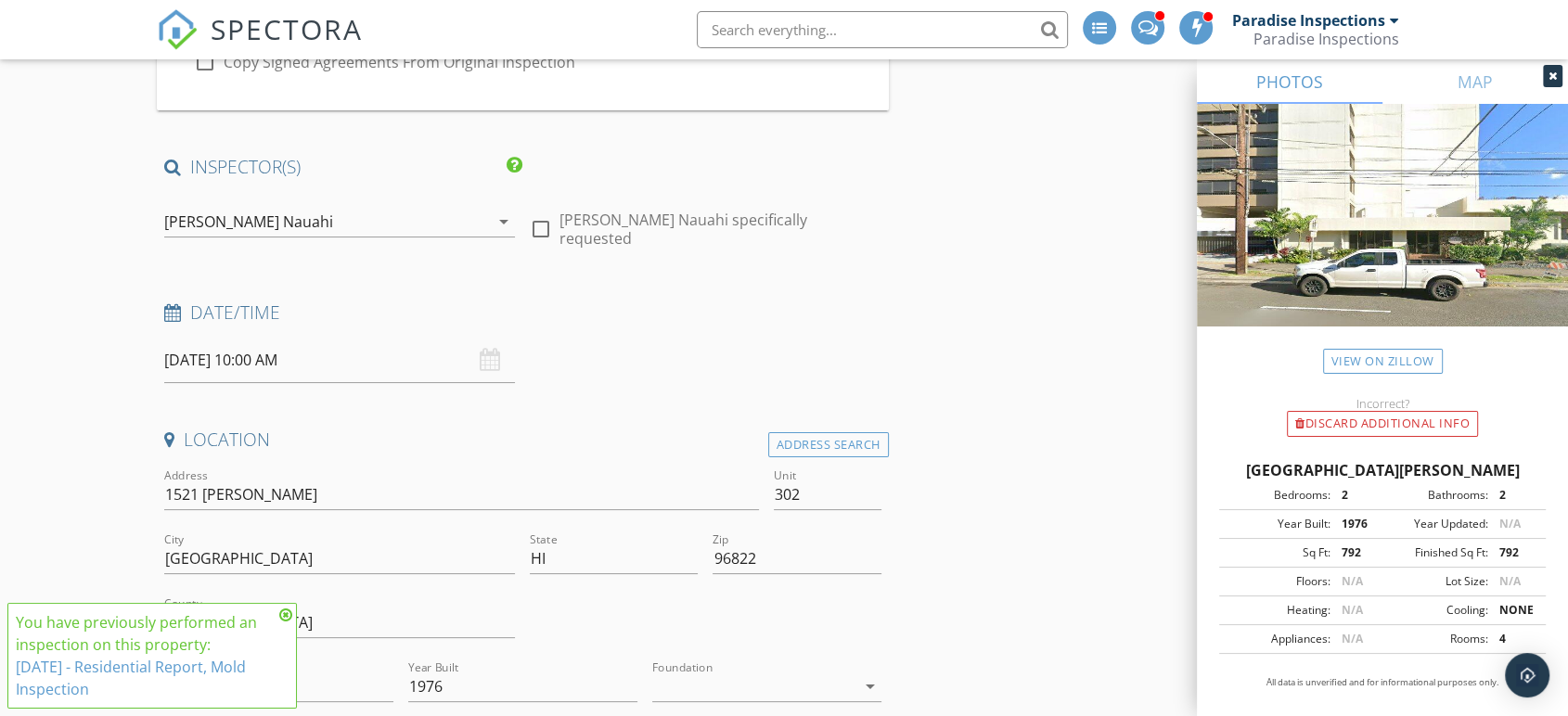
scroll to position [412, 0]
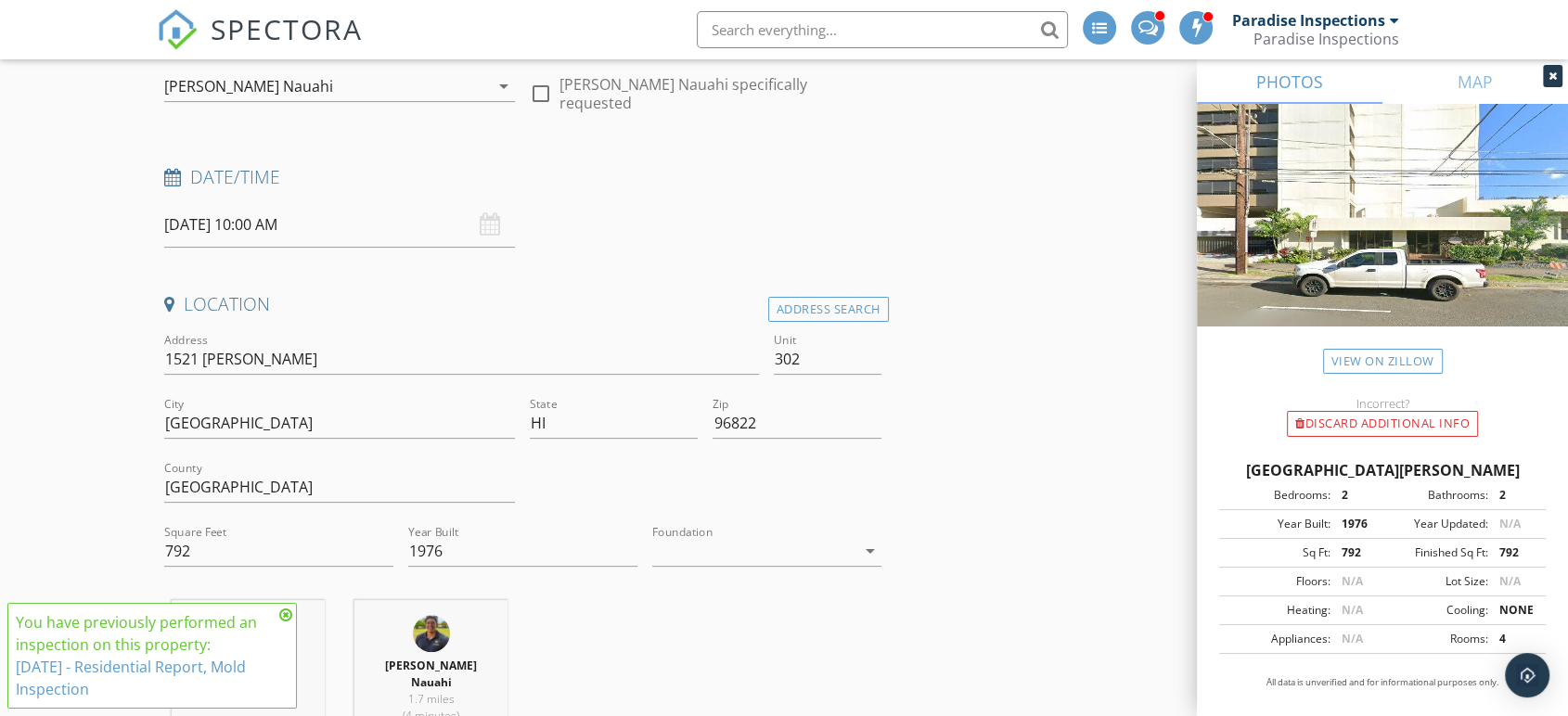
click at [278, 203] on input "09/29/2025 10:00 AM" at bounding box center [339, 226] width 351 height 46
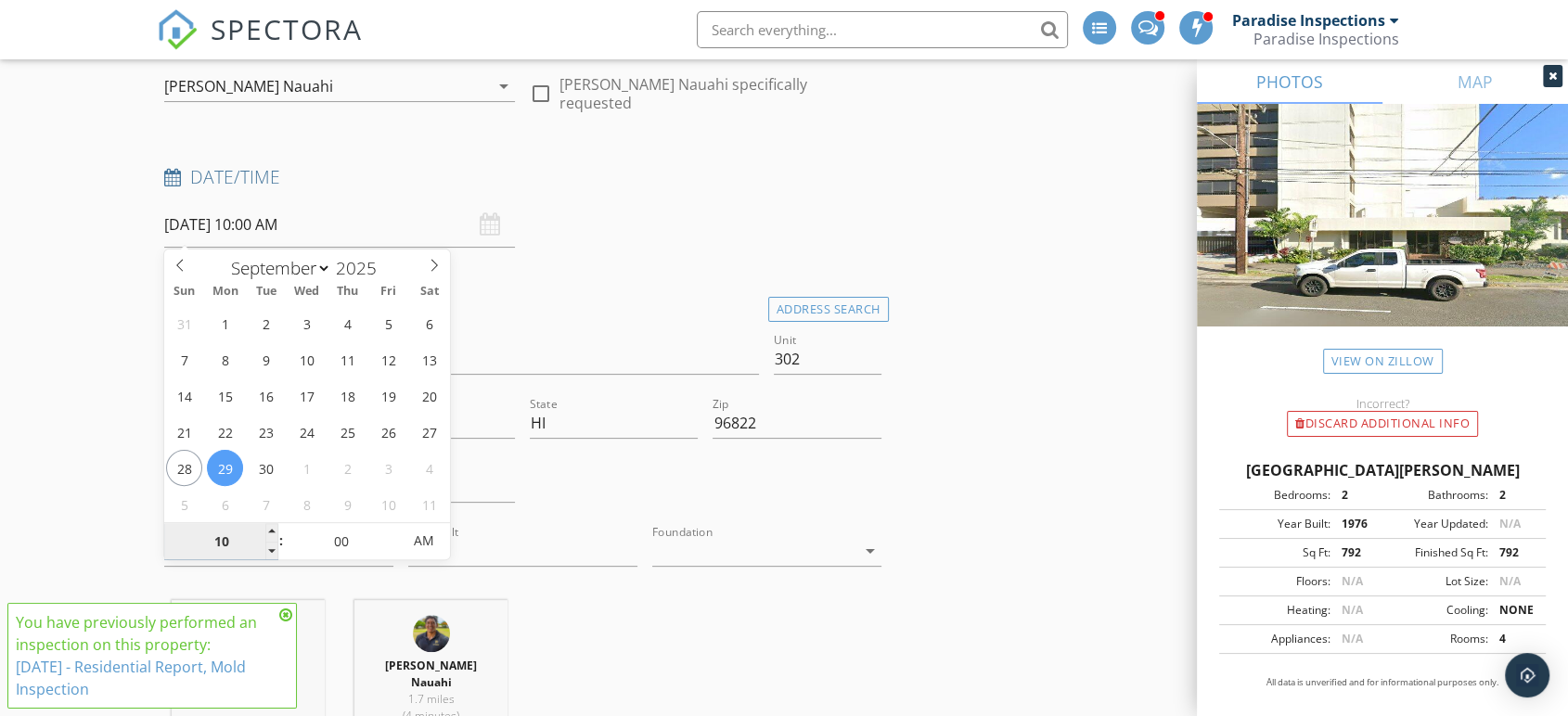
click at [205, 552] on input "10" at bounding box center [221, 542] width 114 height 37
type input "01"
type input "[DATE] 1:00 PM"
click at [411, 547] on span "PM" at bounding box center [422, 541] width 51 height 37
click at [578, 308] on h4 "Location" at bounding box center [523, 304] width 717 height 24
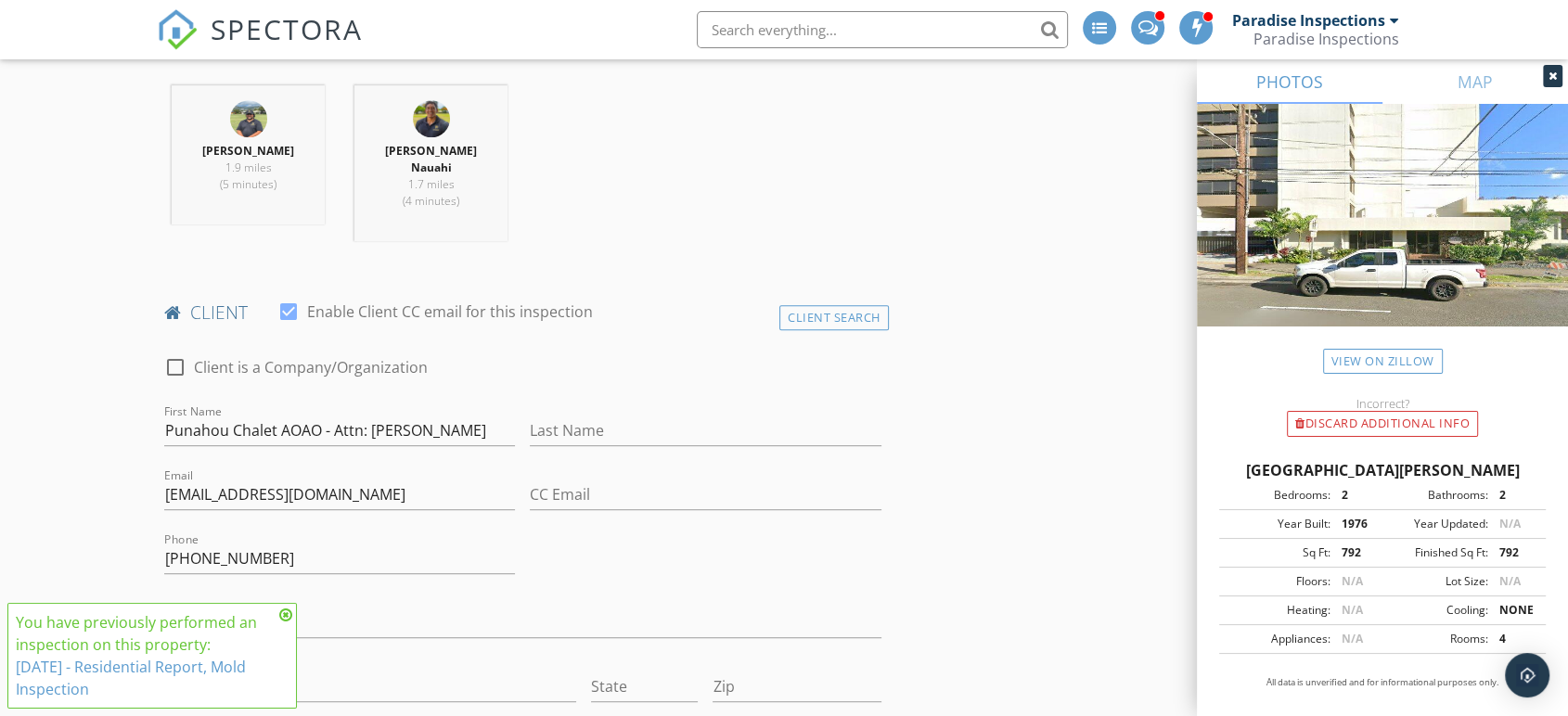
scroll to position [1134, 0]
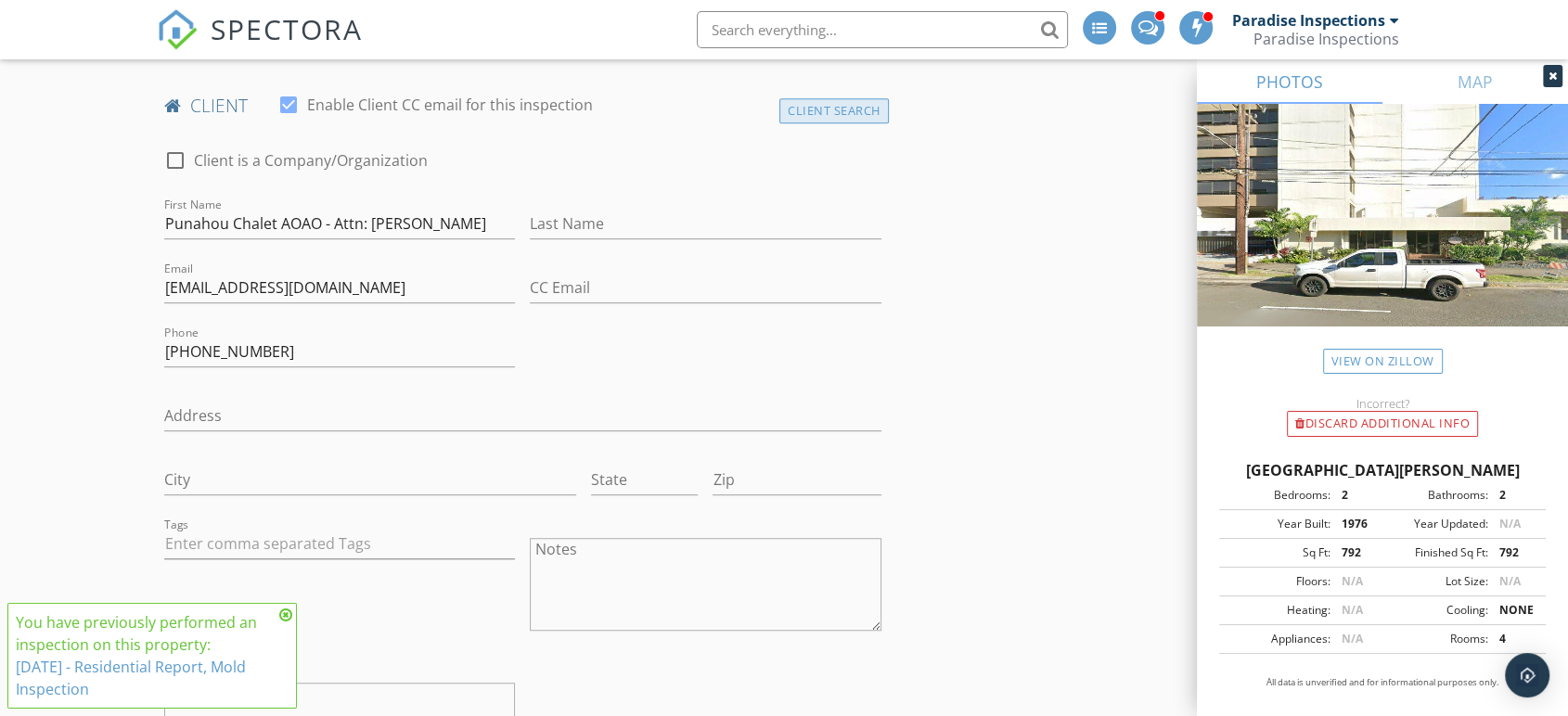
click at [809, 98] on div "Client Search" at bounding box center [833, 111] width 110 height 25
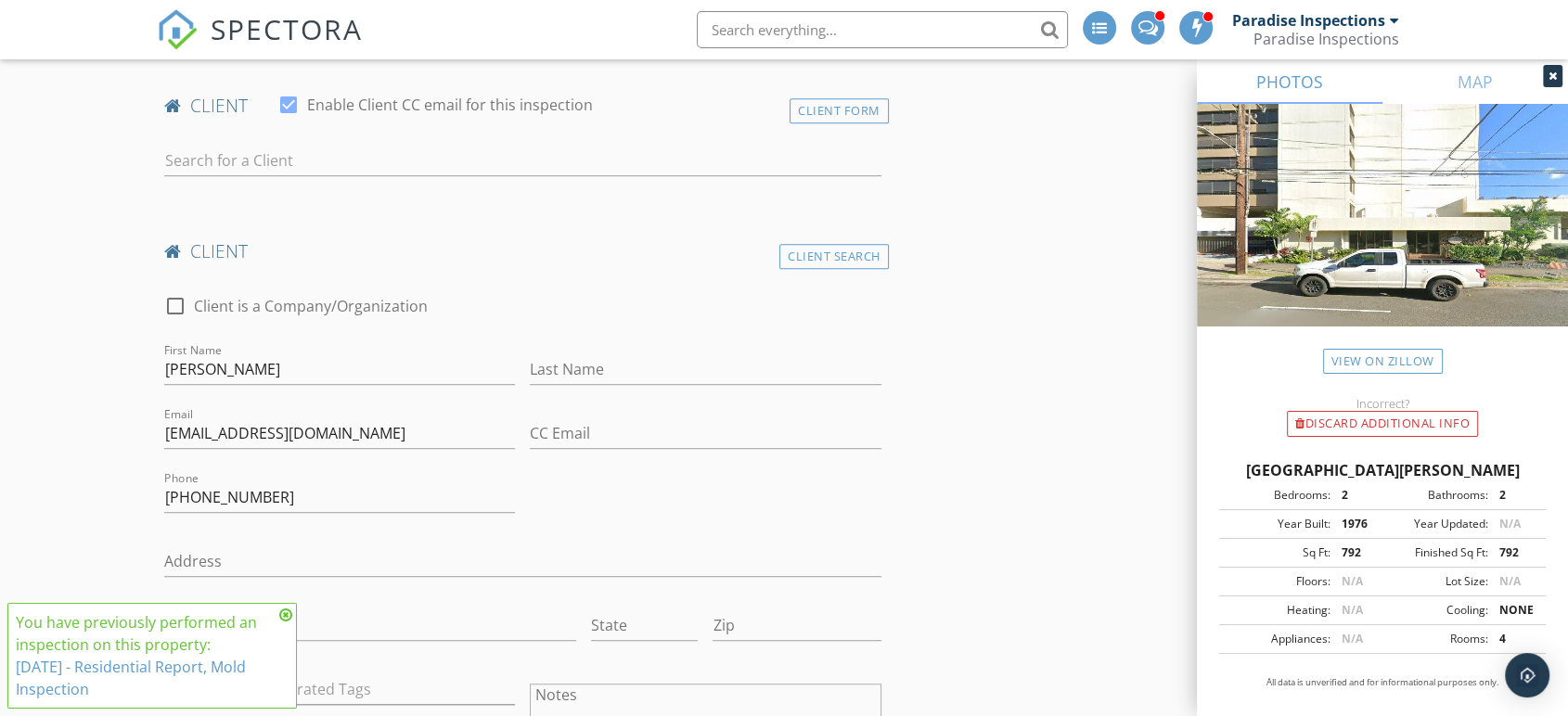
scroll to position [928, 0]
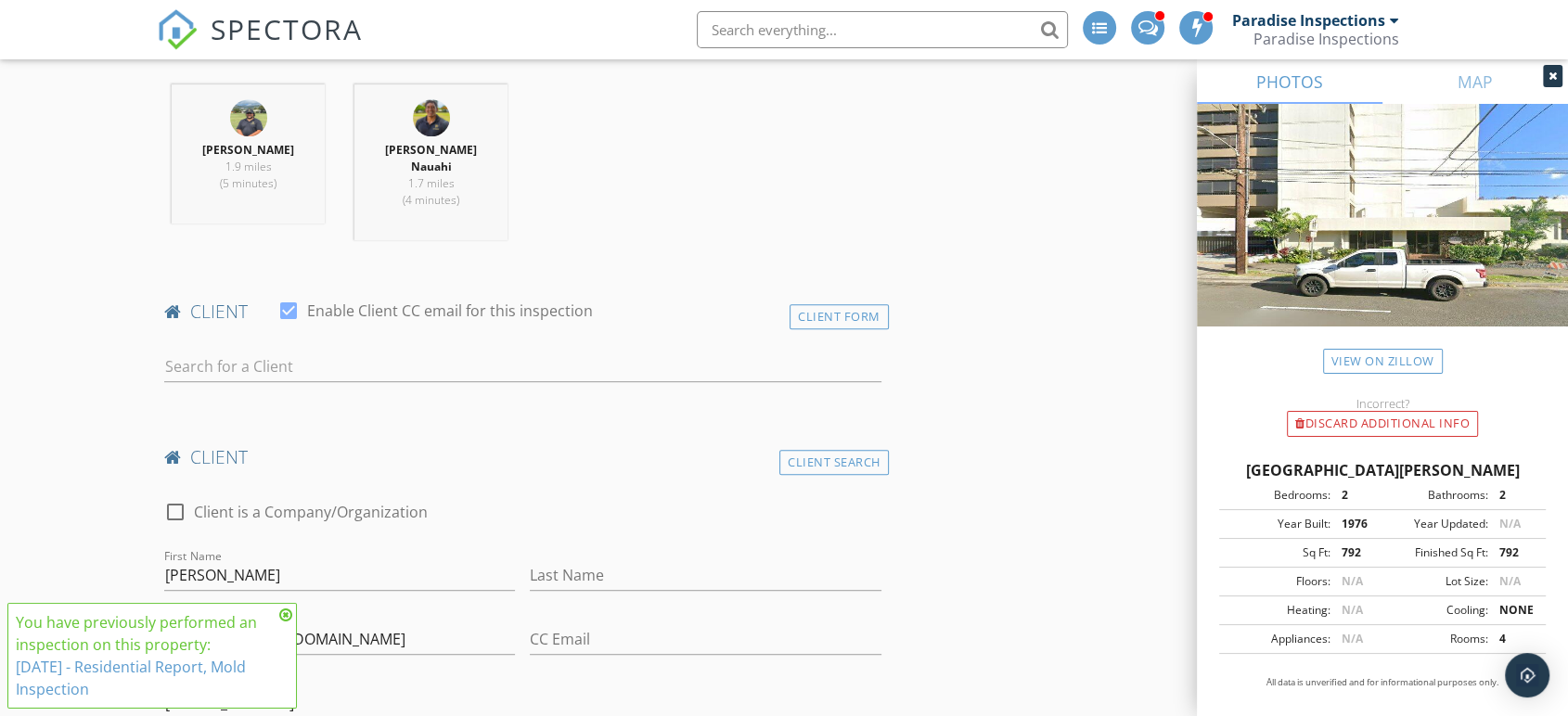
click at [677, 231] on div "Tim Benito 1.9 miles (5 minutes) Kohl Nauahi 1.7 miles (4 minutes)" at bounding box center [523, 169] width 732 height 171
click at [810, 308] on div "Client Form" at bounding box center [839, 316] width 99 height 25
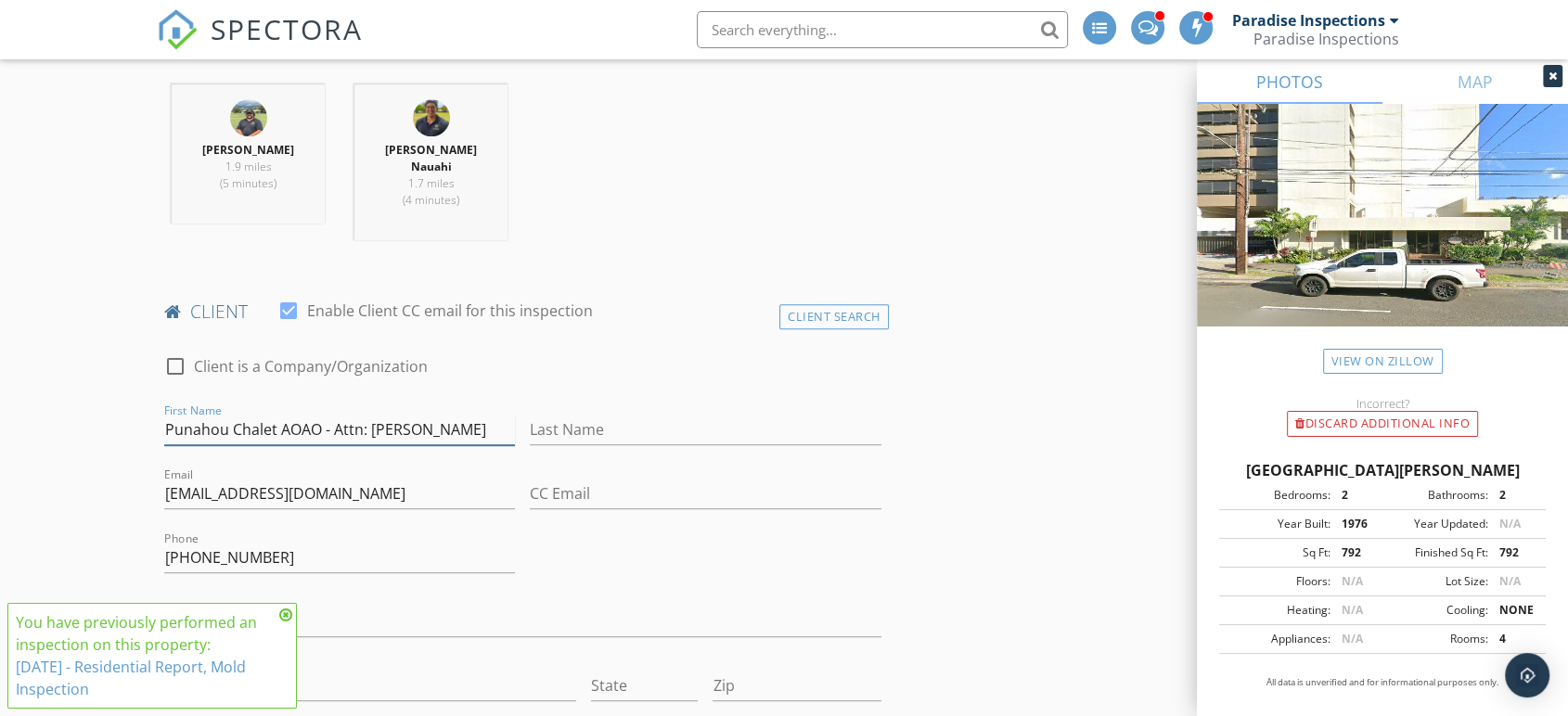
drag, startPoint x: 496, startPoint y: 411, endPoint x: 0, endPoint y: 445, distance: 497.2
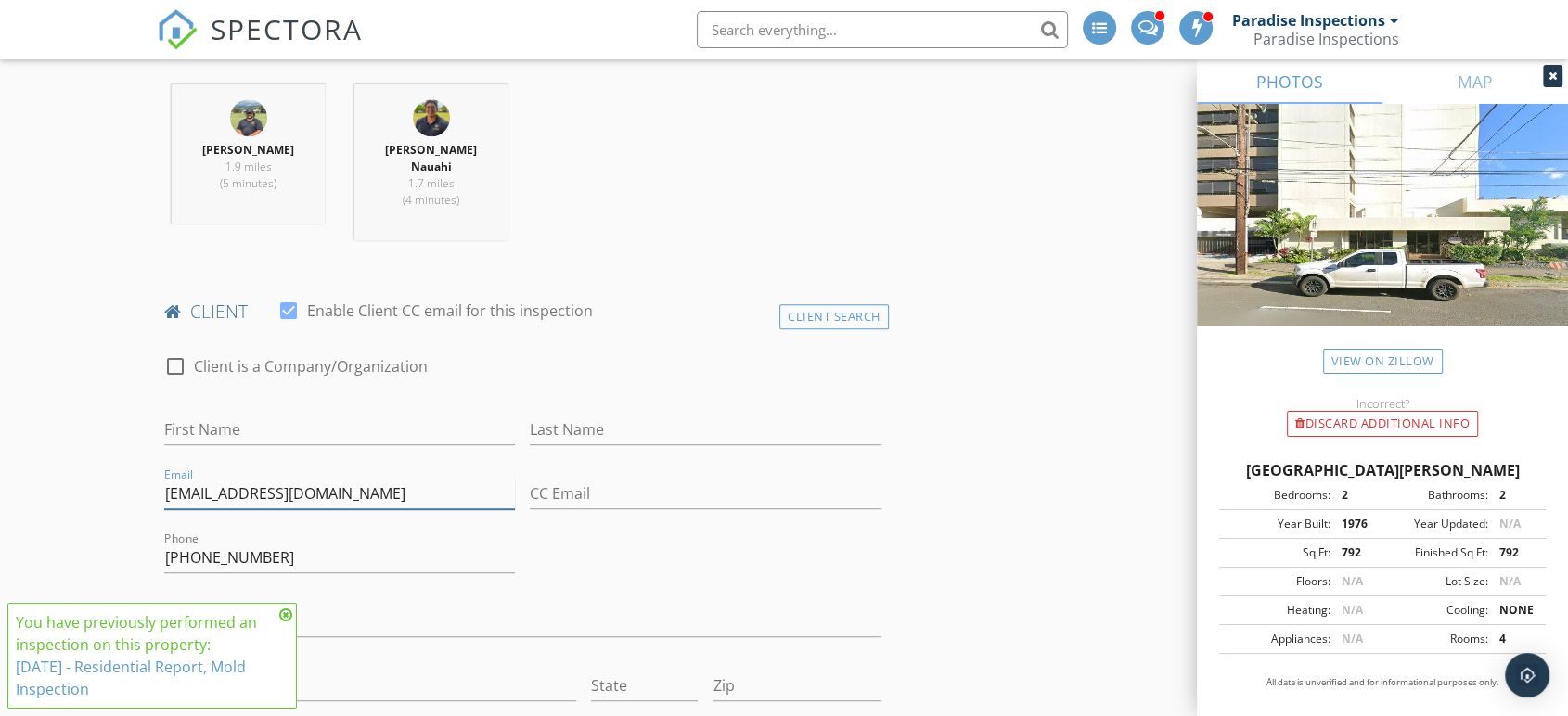
drag, startPoint x: 407, startPoint y: 480, endPoint x: 0, endPoint y: 481, distance: 407.0
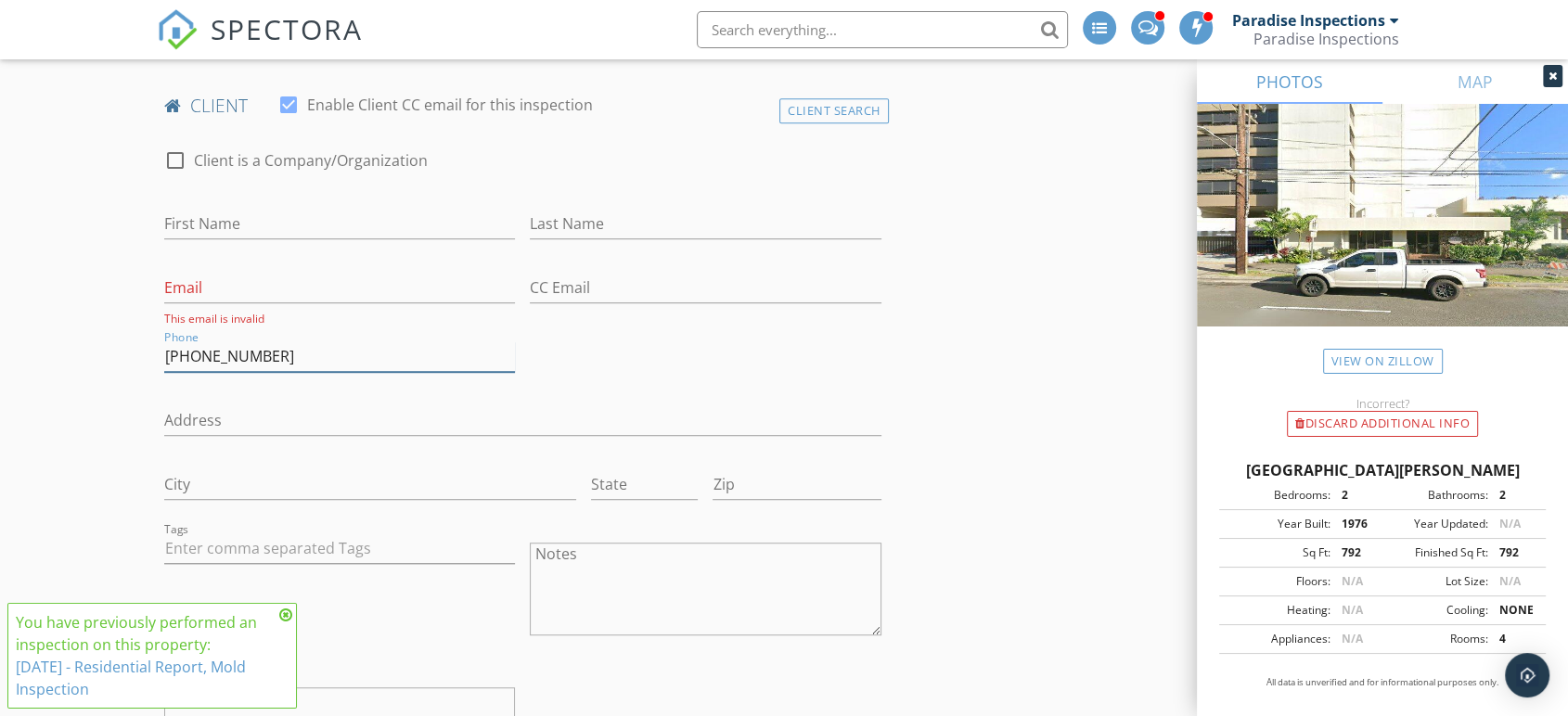
drag, startPoint x: 282, startPoint y: 344, endPoint x: 0, endPoint y: 276, distance: 290.1
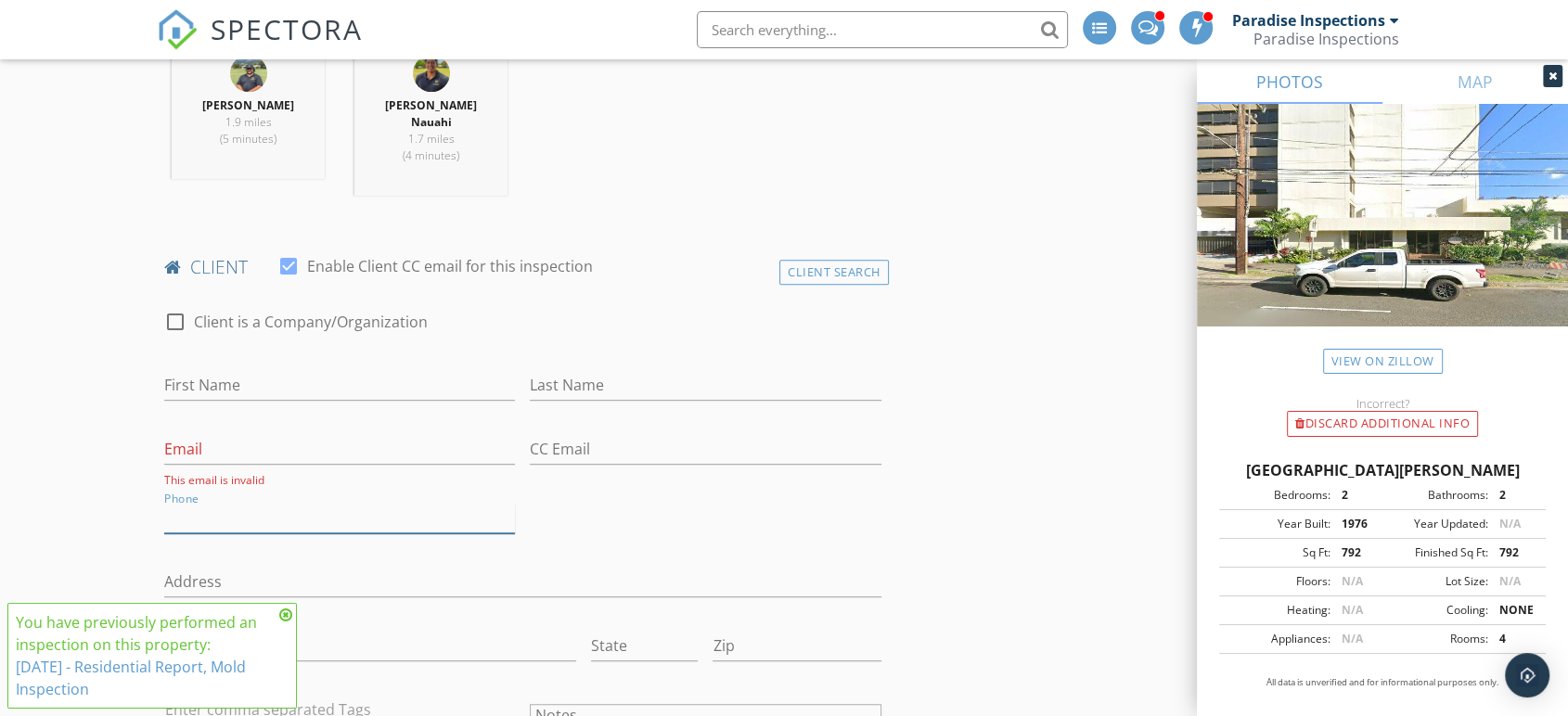
scroll to position [928, 0]
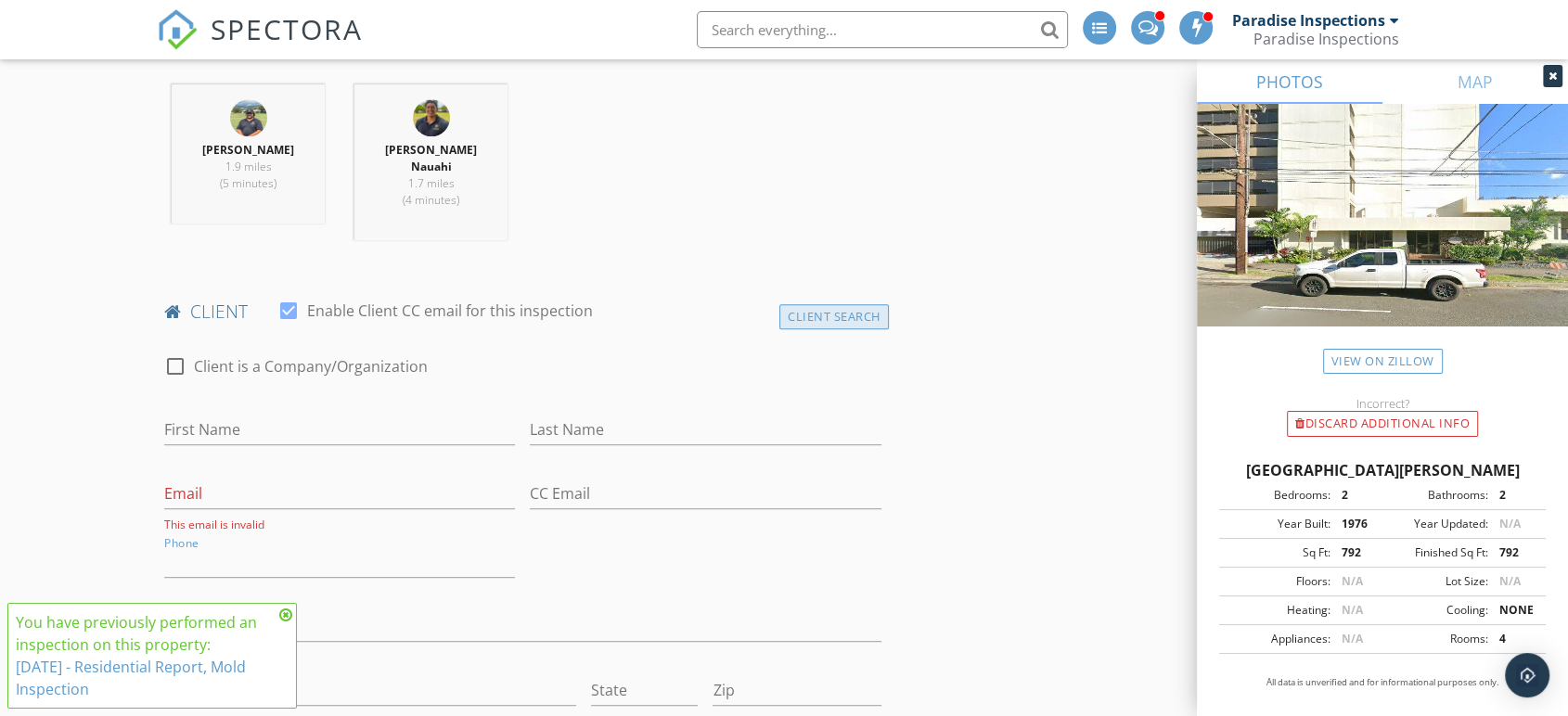
click at [832, 304] on div "Client Search" at bounding box center [833, 316] width 110 height 25
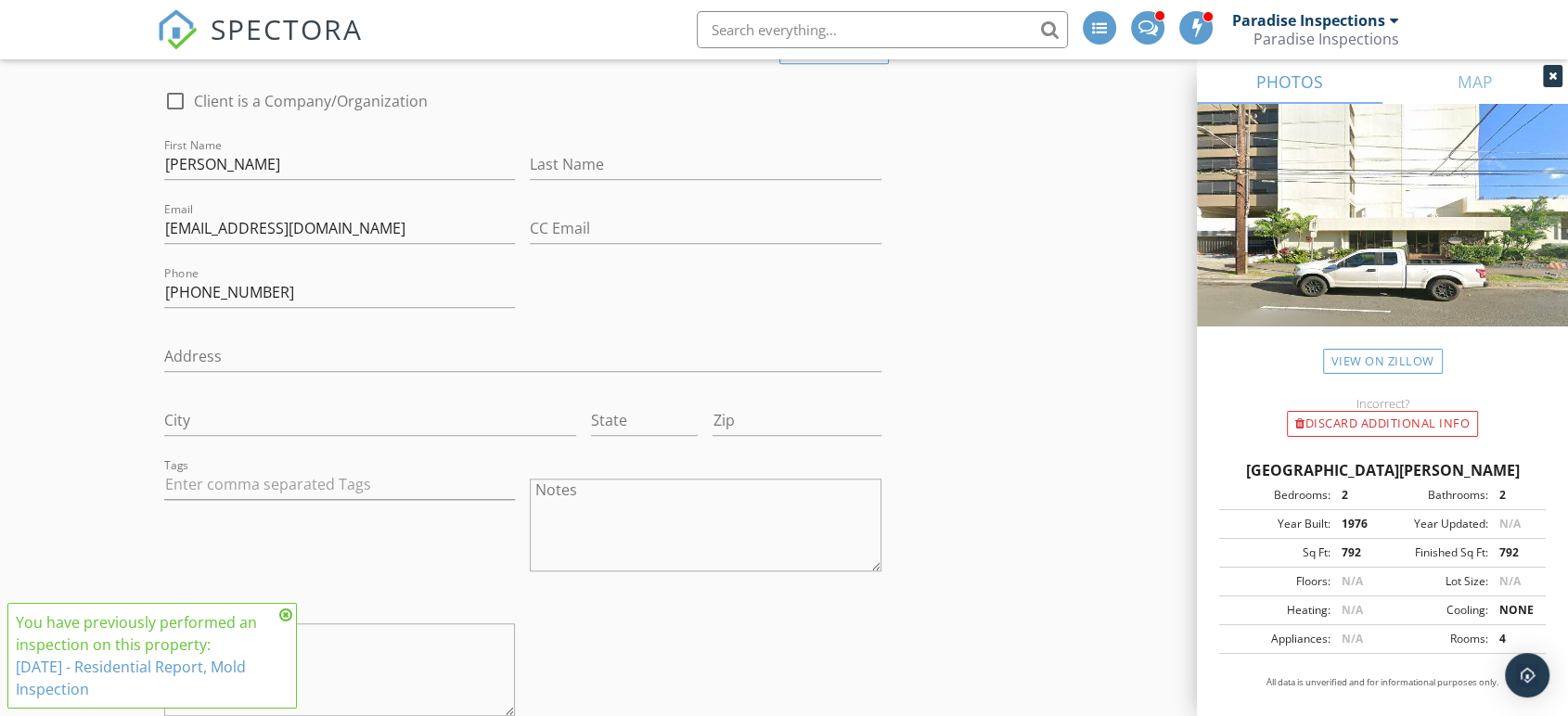
scroll to position [1340, 0]
click at [204, 212] on input "kalanaulu@gmail.com" at bounding box center [339, 228] width 351 height 31
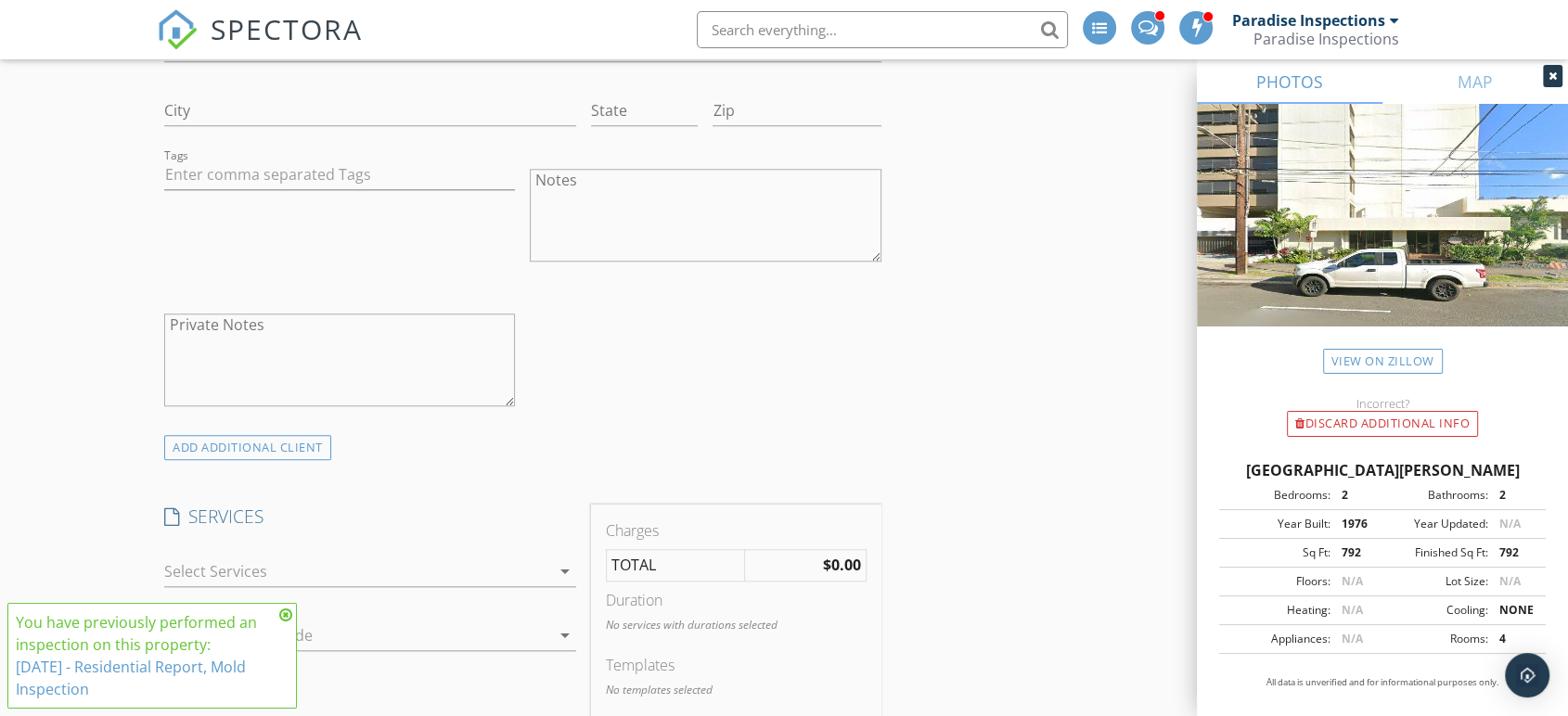
scroll to position [1959, 0]
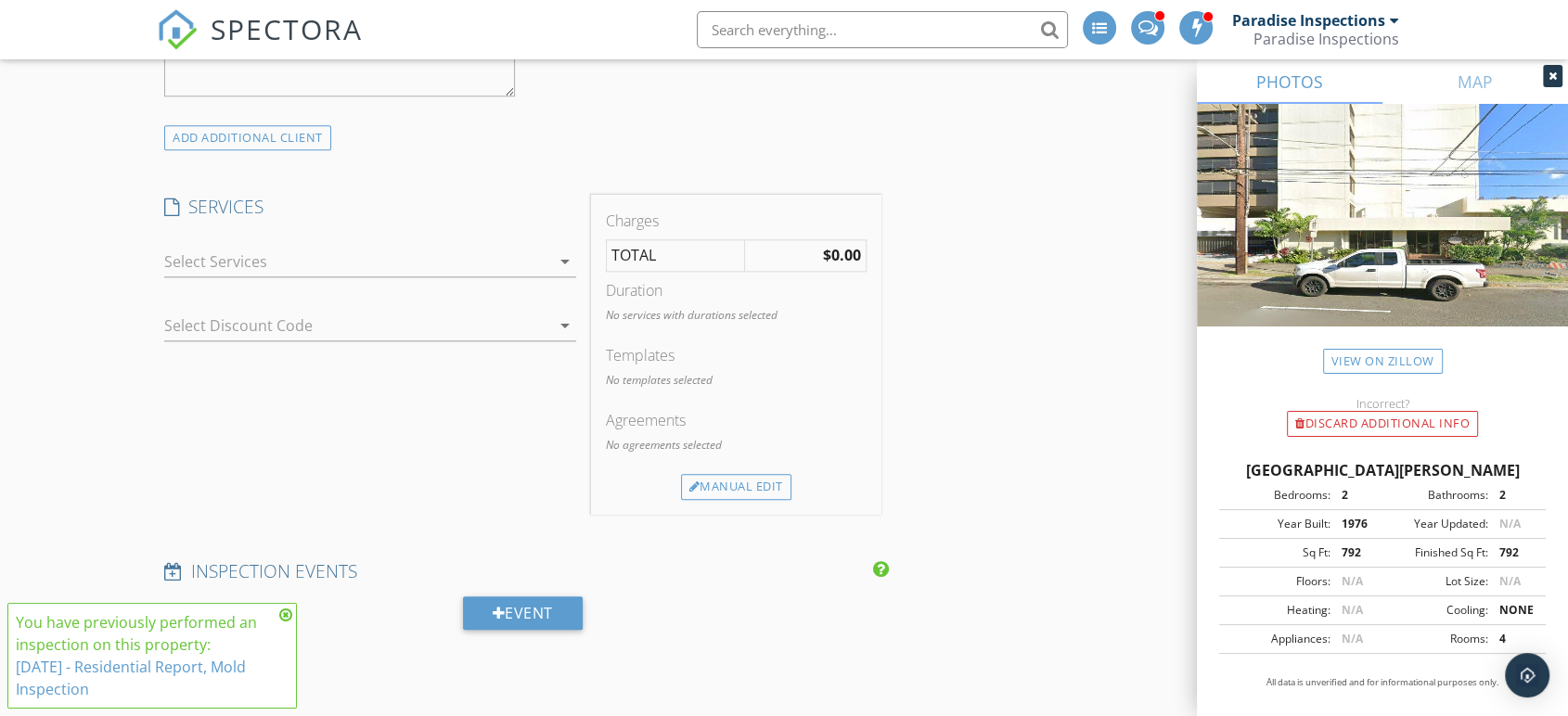
type input "[EMAIL_ADDRESS][DOMAIN_NAME]"
click at [475, 265] on div "arrow_drop_down" at bounding box center [370, 271] width 412 height 49
click at [492, 247] on div at bounding box center [357, 261] width 386 height 30
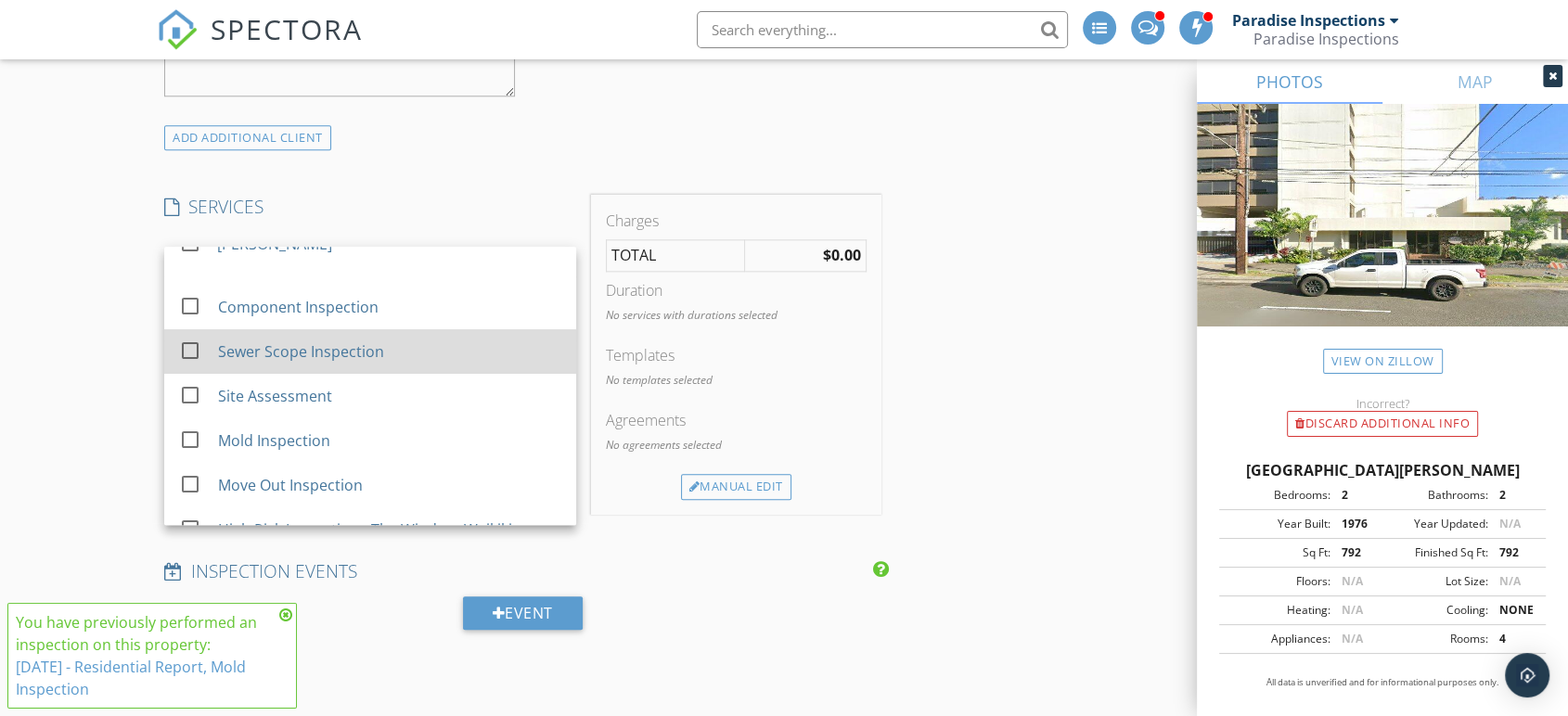
scroll to position [412, 0]
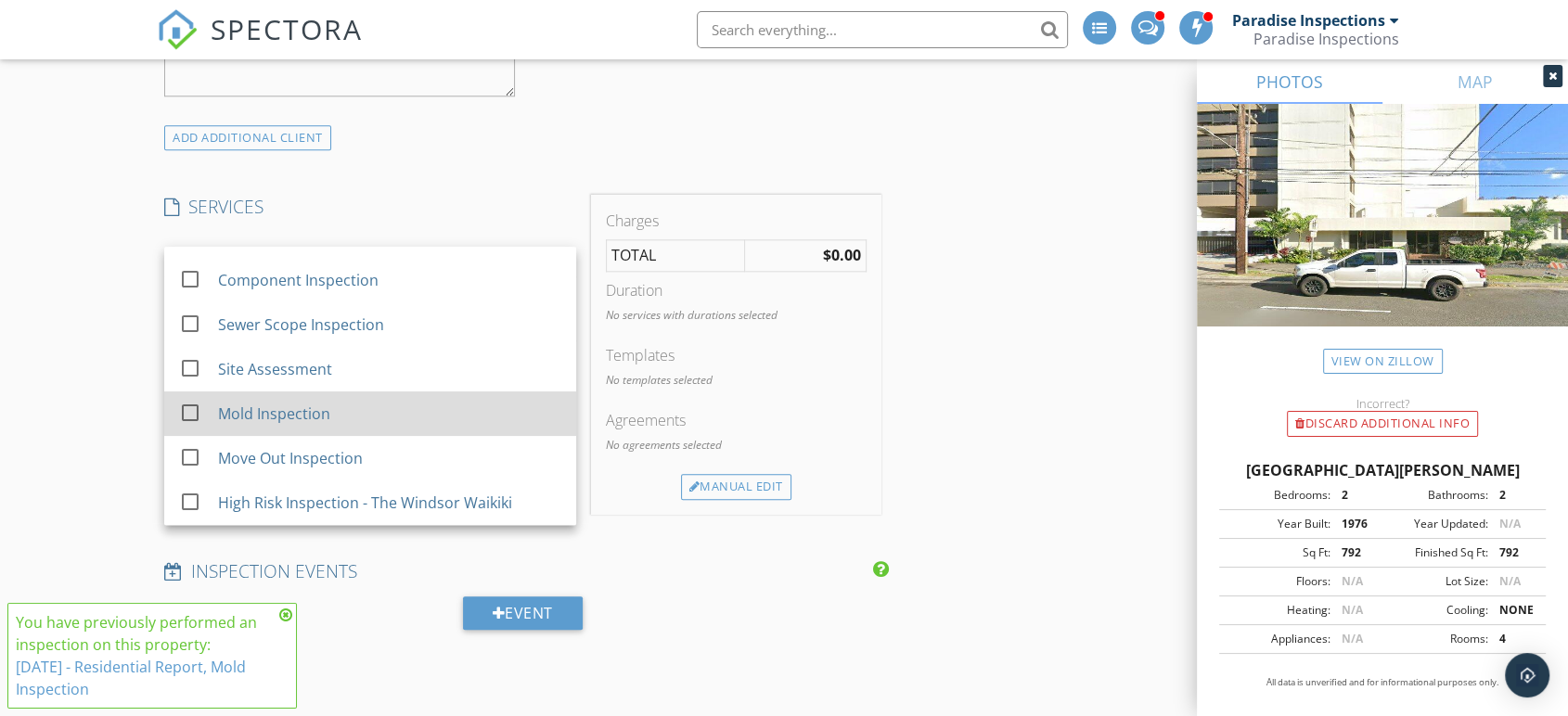
click at [408, 396] on div "Mold Inspection" at bounding box center [389, 414] width 343 height 37
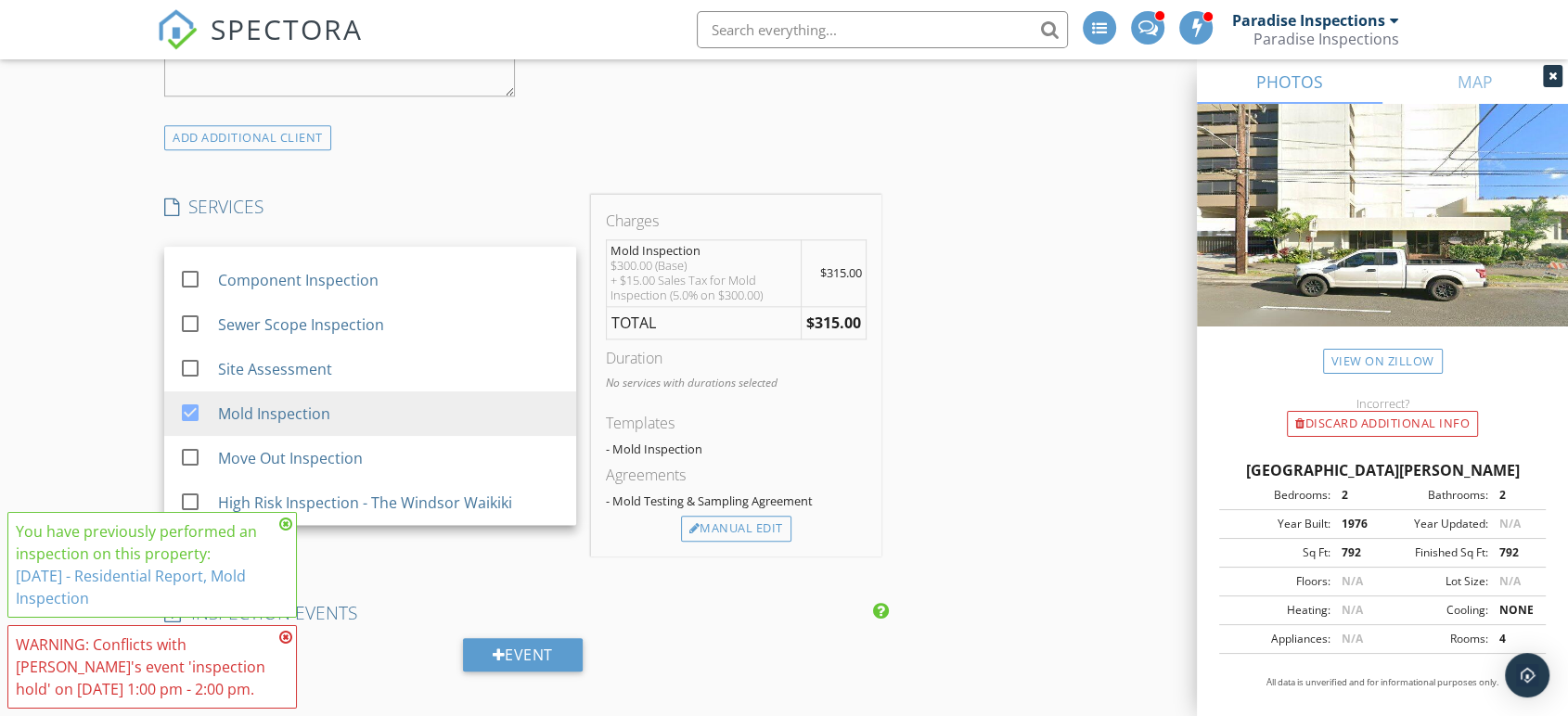
click at [1044, 293] on div "Reorder / Copy check_box_outline_blank Copy Reports From Original Inspection ch…" at bounding box center [784, 208] width 1254 height 3949
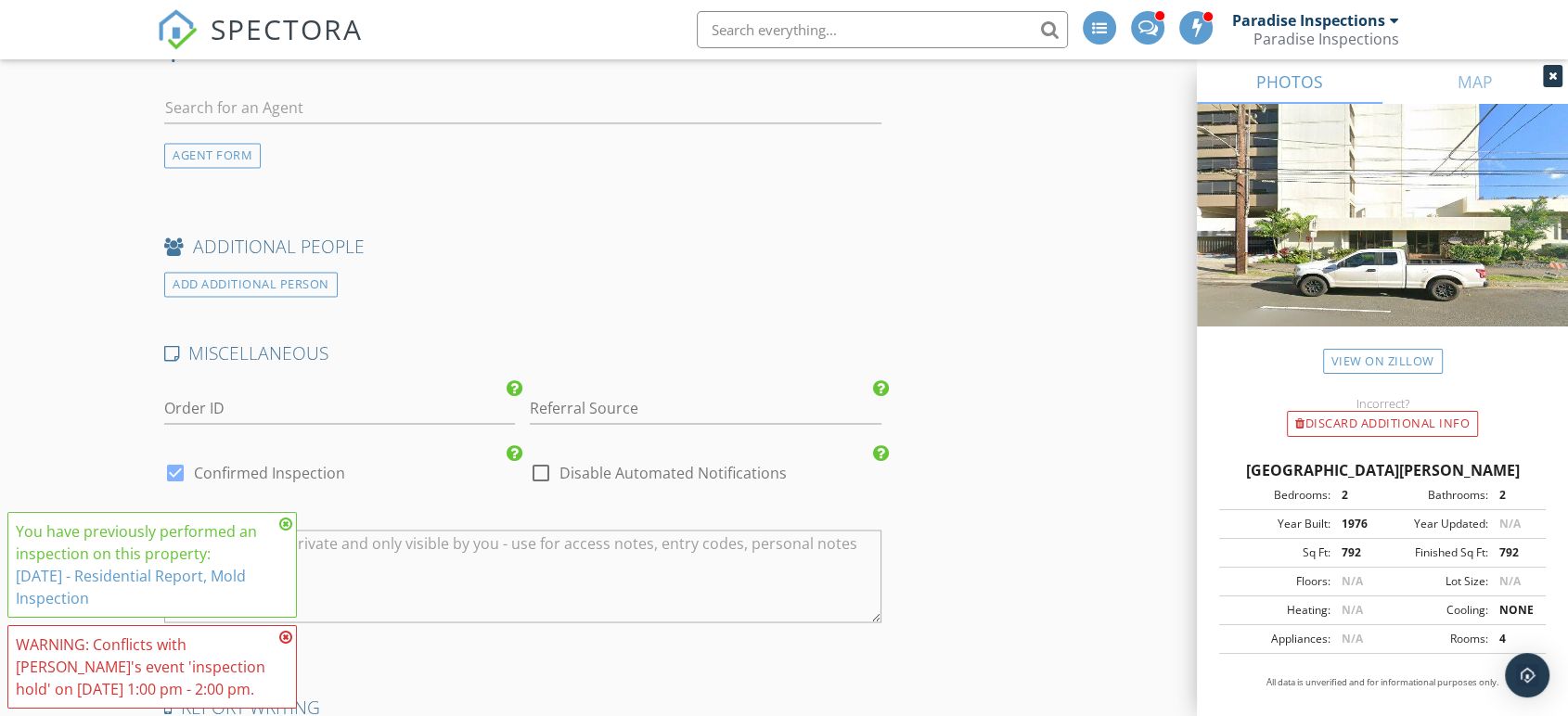
scroll to position [3299, 0]
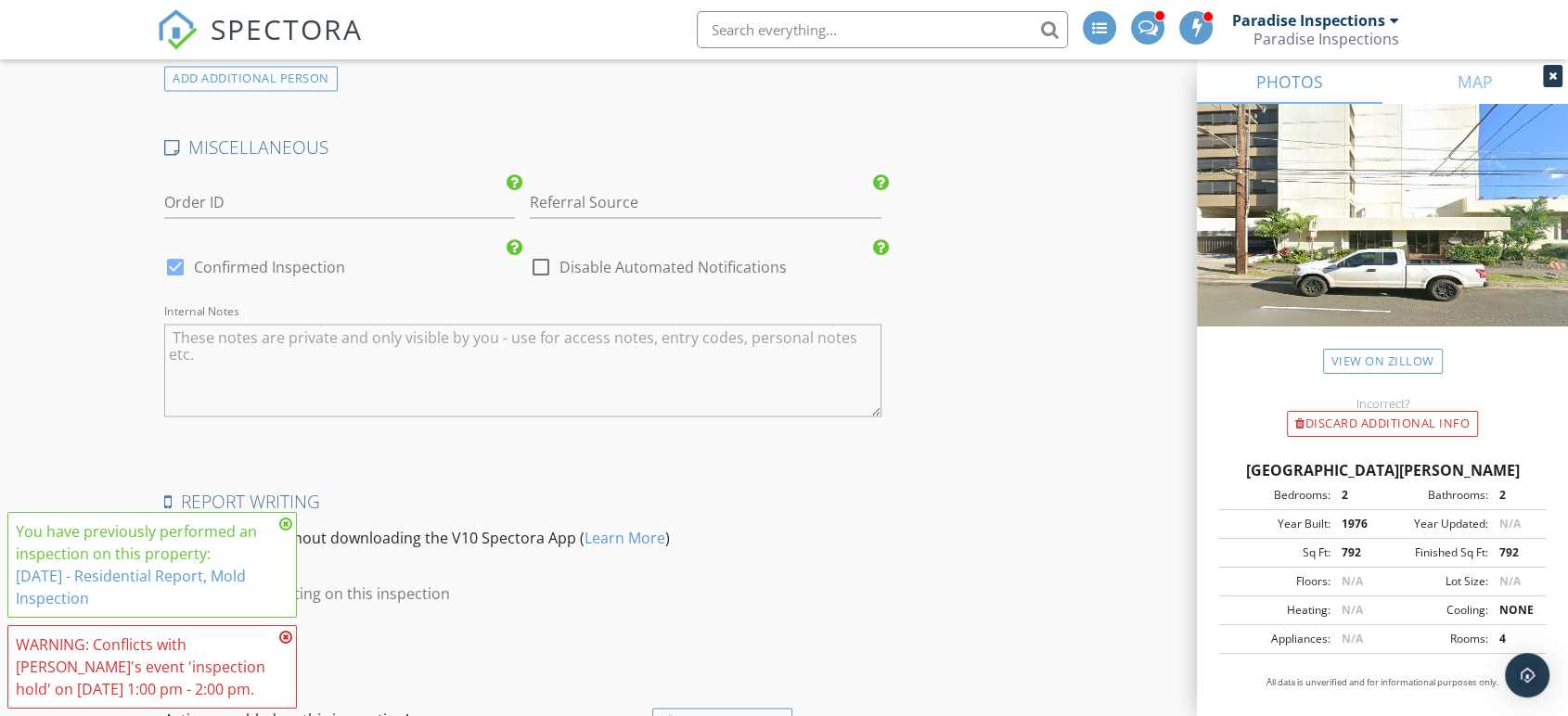
click at [574, 331] on textarea "Internal Notes" at bounding box center [523, 370] width 717 height 93
paste textarea "check again his property to see if there is still mold after drywall was put in…"
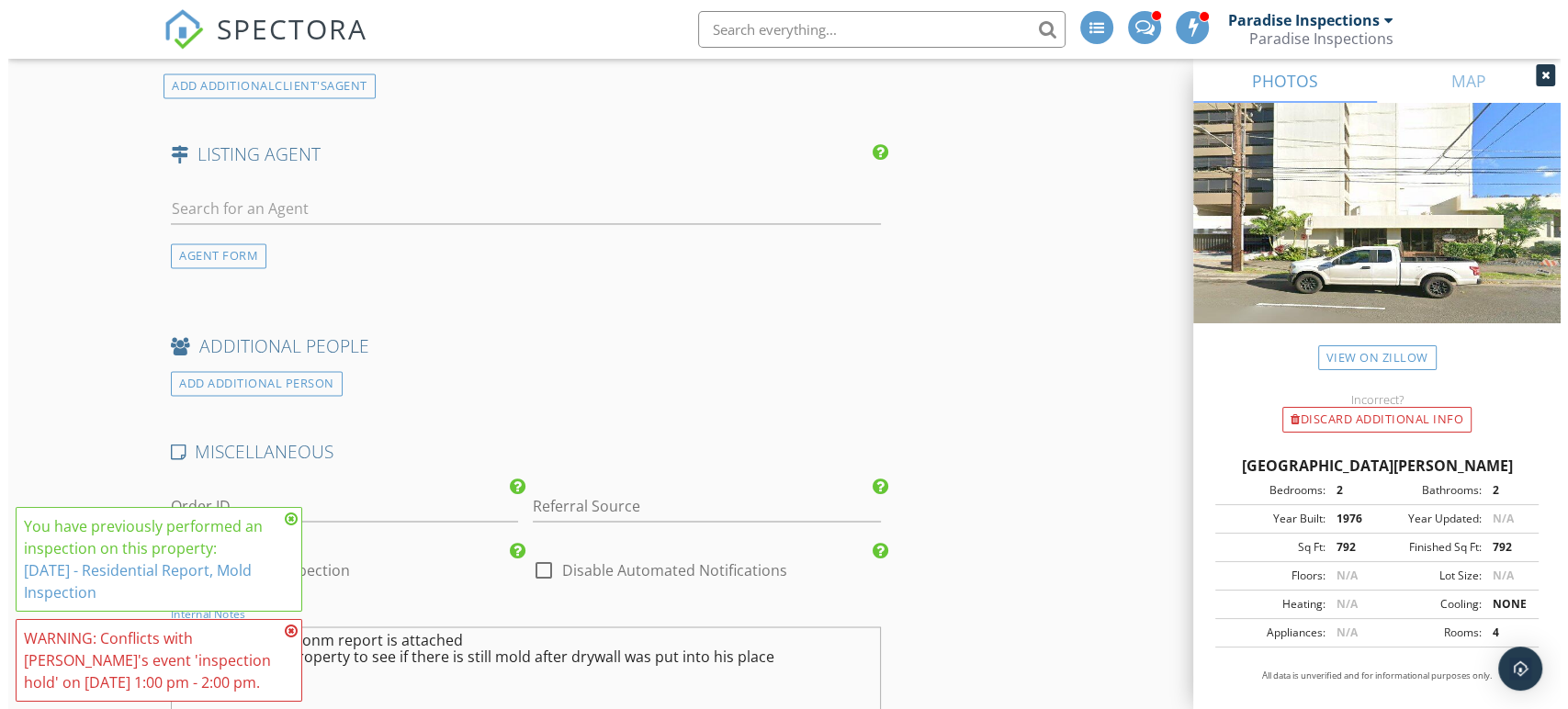
scroll to position [3413, 0]
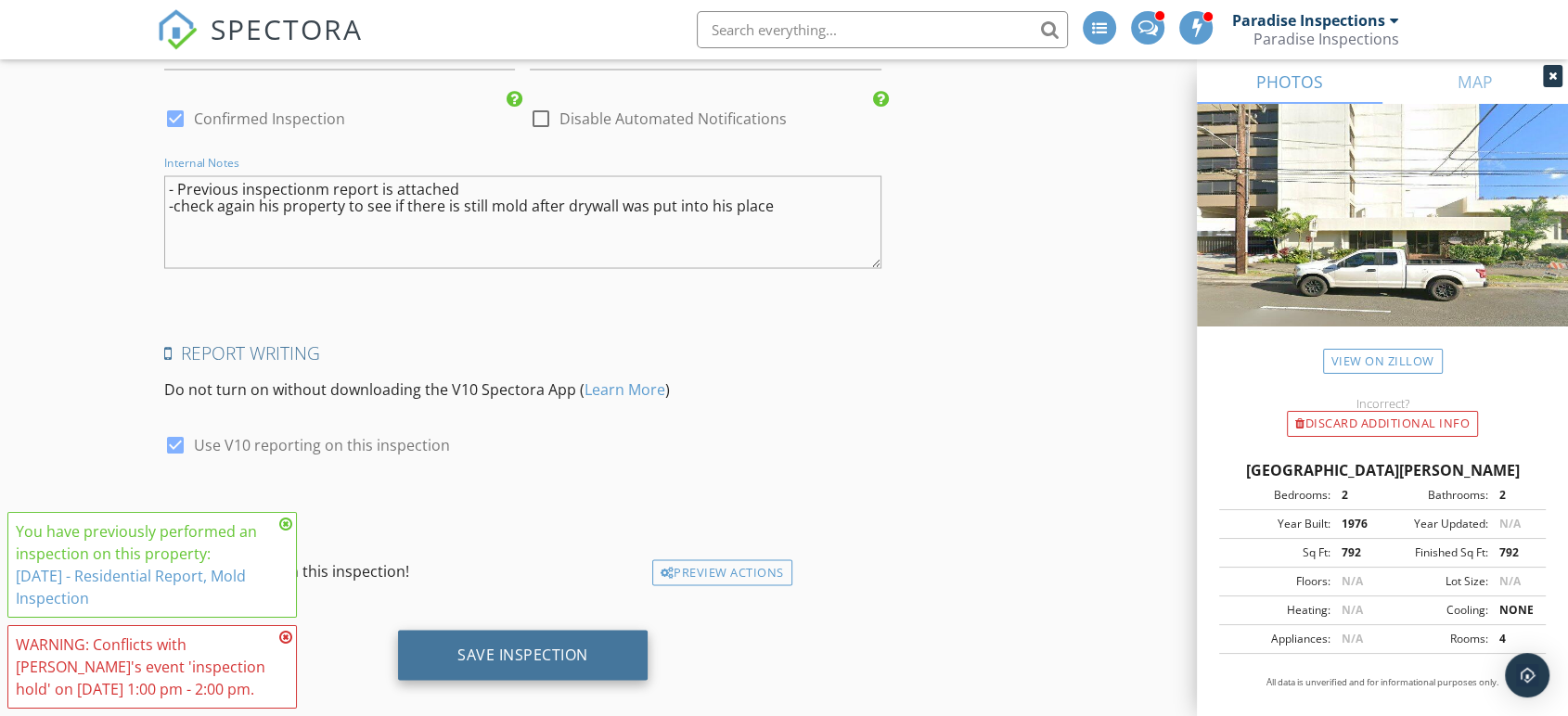
type textarea "- Previous inspectionm report is attached -check again his property to see if t…"
click at [526, 645] on div "Save Inspection" at bounding box center [523, 654] width 131 height 18
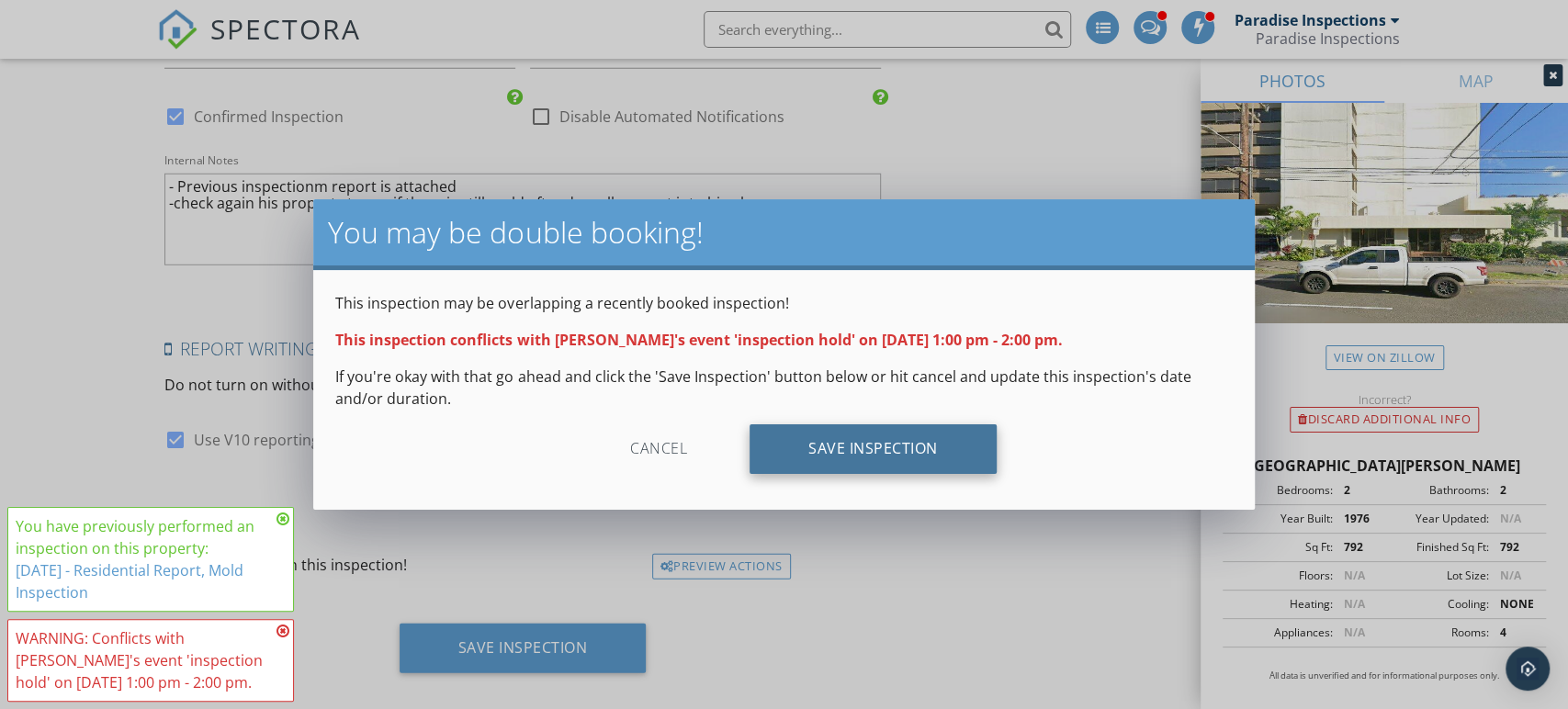
drag, startPoint x: 947, startPoint y: 442, endPoint x: 935, endPoint y: 447, distance: 13.0
click at [959, 479] on div "Cancel Save Inspection" at bounding box center [783, 455] width 896 height 63
click at [853, 447] on div "Save Inspection" at bounding box center [872, 449] width 247 height 49
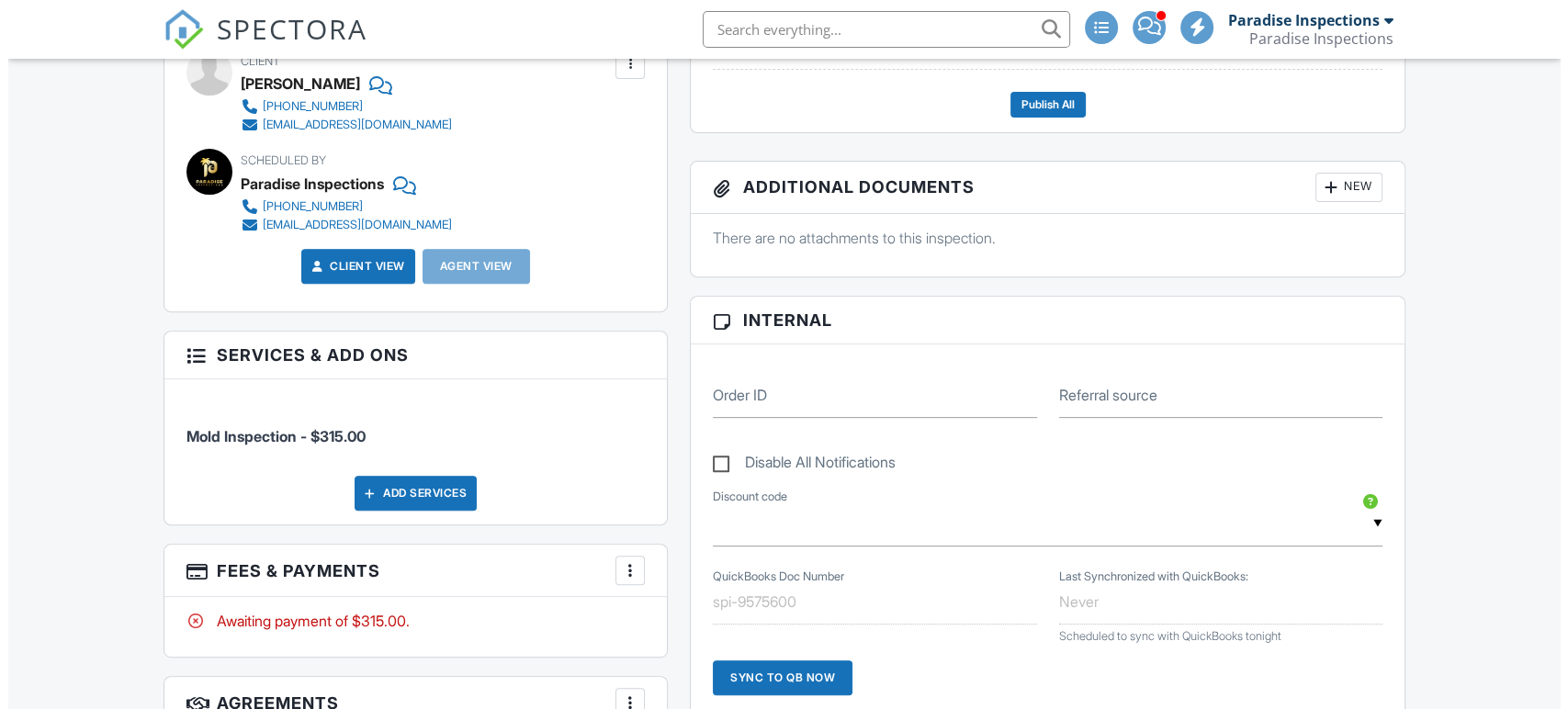
scroll to position [453, 0]
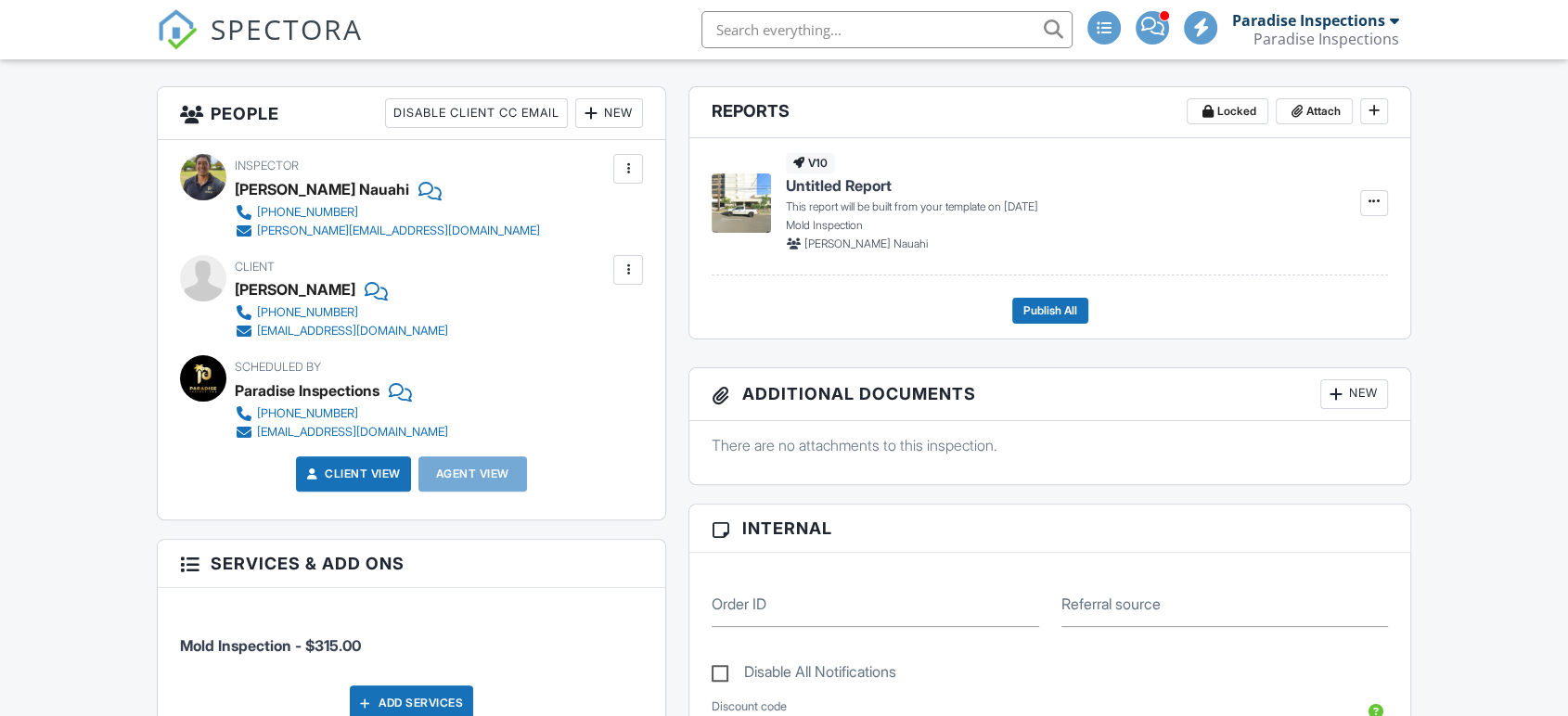
click at [1336, 392] on div at bounding box center [1335, 394] width 18 height 18
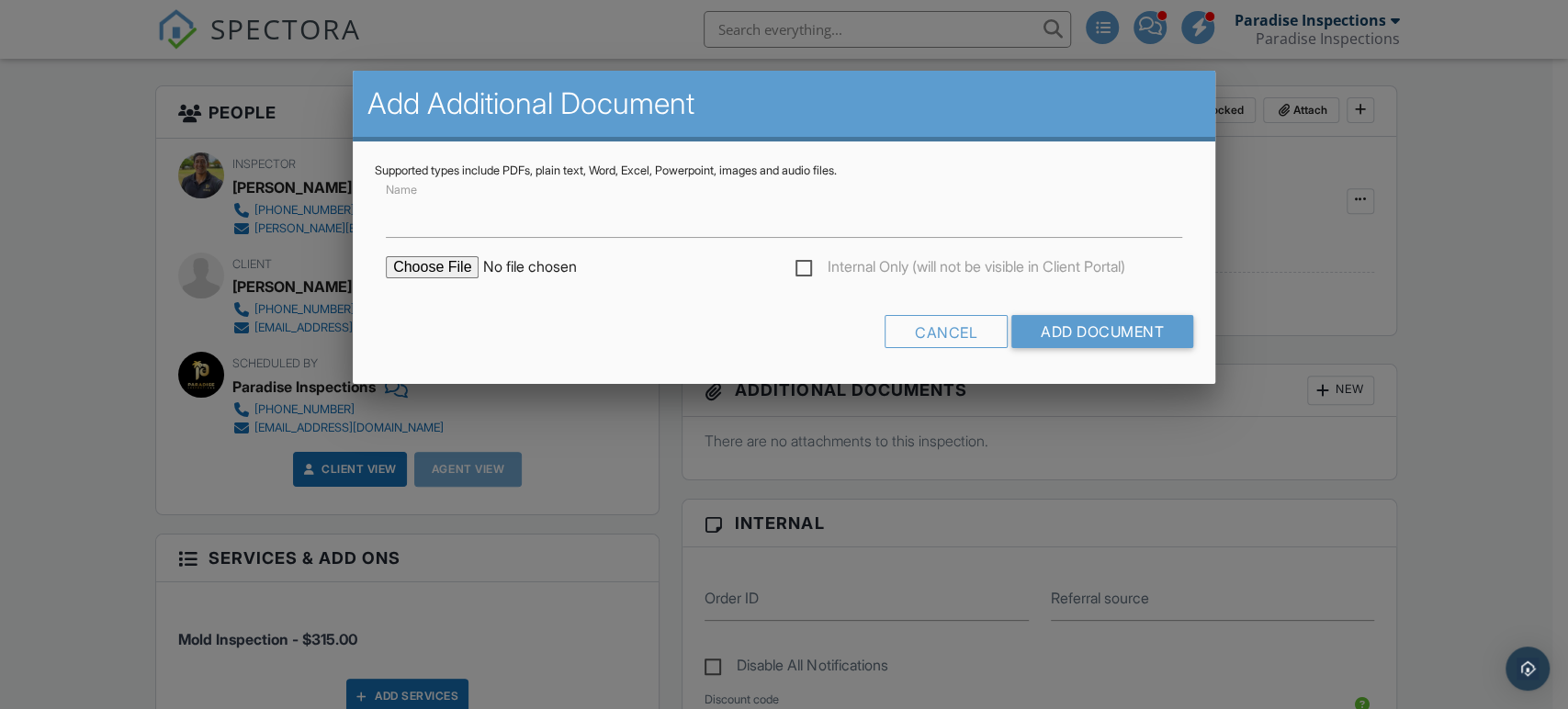
click at [450, 261] on input "file" at bounding box center [542, 267] width 312 height 22
type input "C:\fakepath\1521_Alexander_St_302___Mold_Inspection.pdf"
click at [1116, 330] on input "Add Document" at bounding box center [1102, 331] width 182 height 33
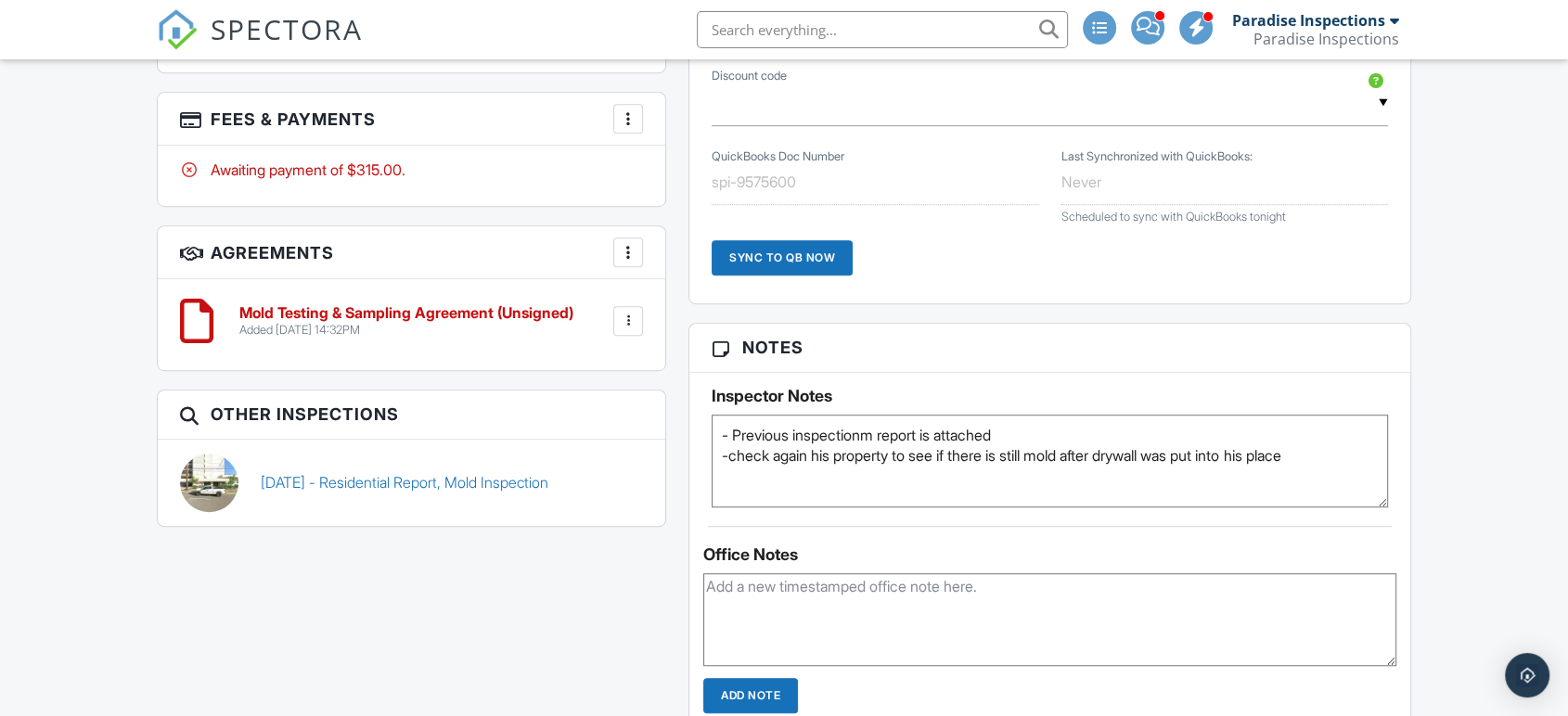
scroll to position [1237, 0]
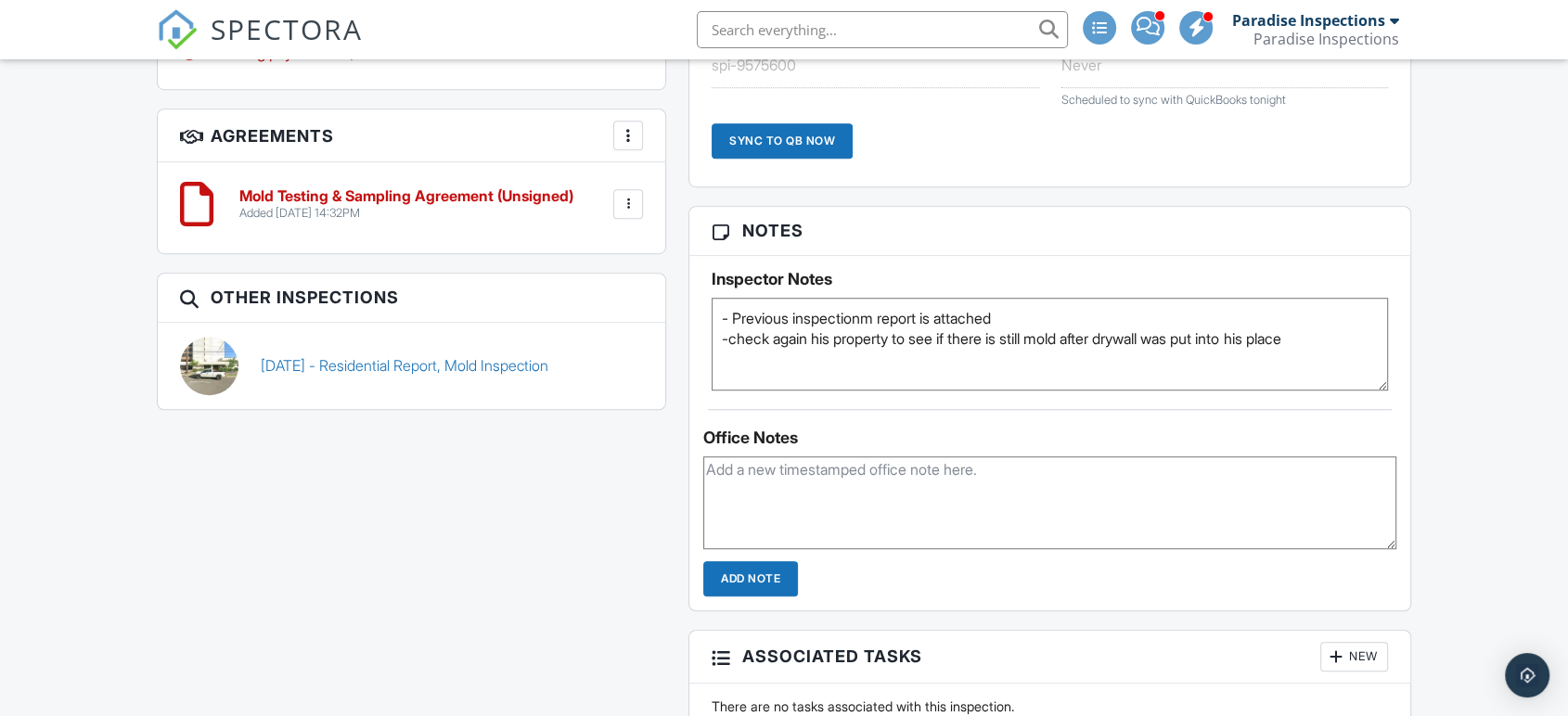
click at [884, 311] on textarea "- Previous inspectionm report is attached -check again his property to see if t…" at bounding box center [1050, 344] width 677 height 93
click at [875, 312] on textarea "- Previous inspectionm report is attached -check again his property to see if t…" at bounding box center [1050, 344] width 677 height 93
type textarea "- Previous inspection report is attached -check again his property to see if th…"
click at [1450, 339] on div "Dashboard Templates Contacts Inspections Metrics Automations Settings Support C…" at bounding box center [784, 164] width 1568 height 2685
